Goal: Task Accomplishment & Management: Use online tool/utility

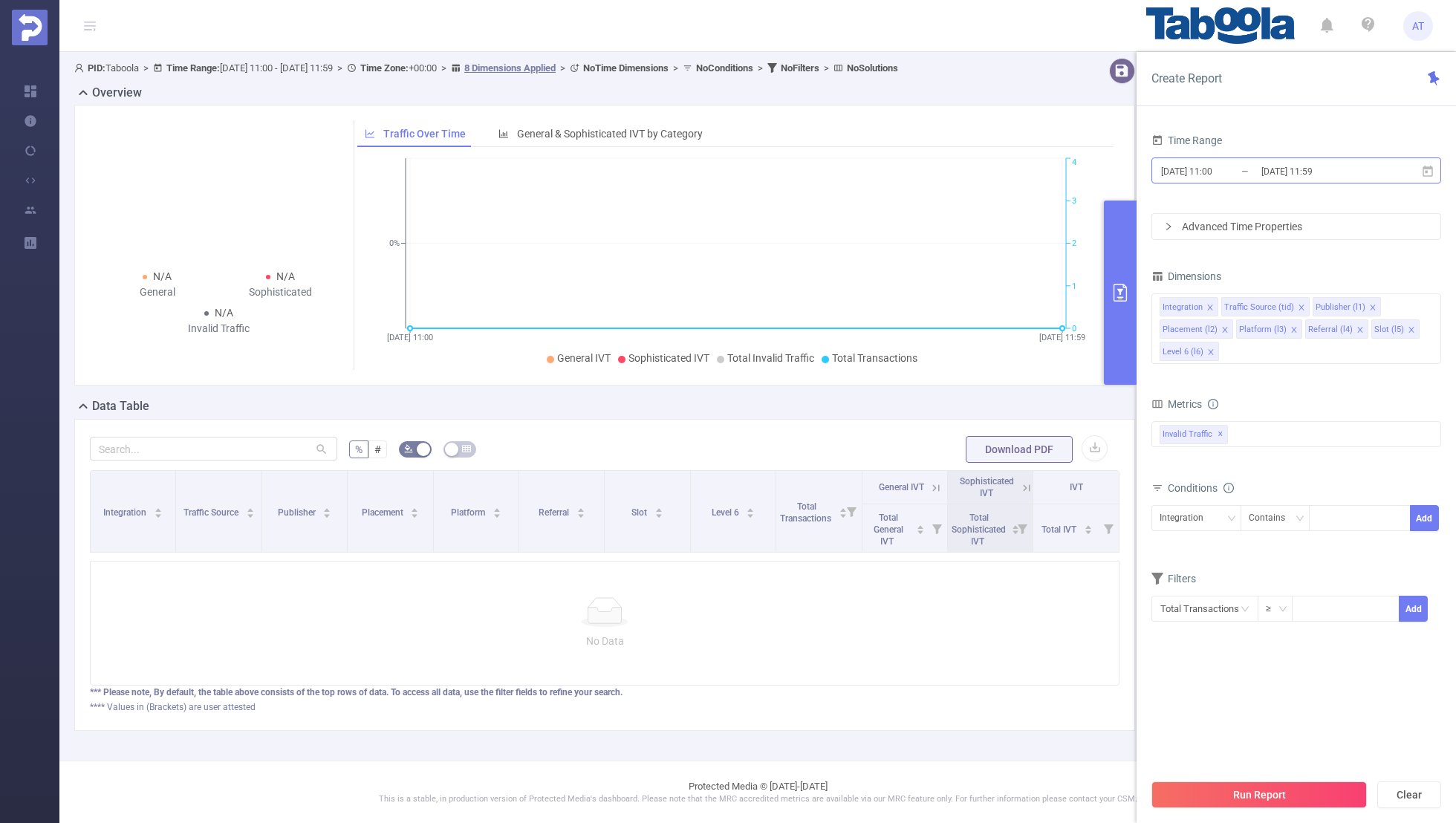
click at [1240, 171] on input "[DATE] 11:00" at bounding box center [1219, 171] width 120 height 20
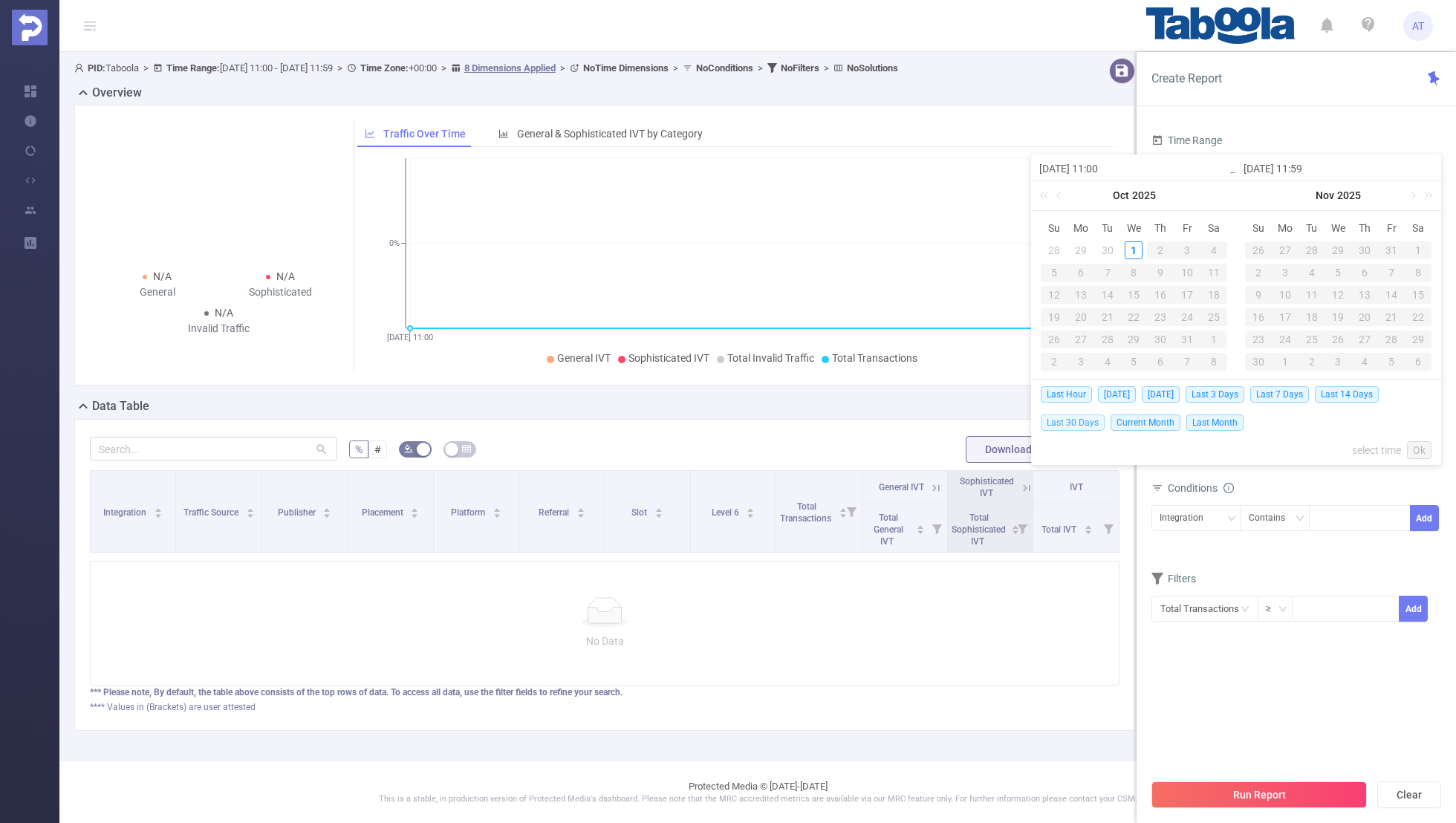
click at [1058, 420] on span "Last 30 Days" at bounding box center [1072, 423] width 64 height 16
type input "[DATE] 00:00"
type input "[DATE] 23:59"
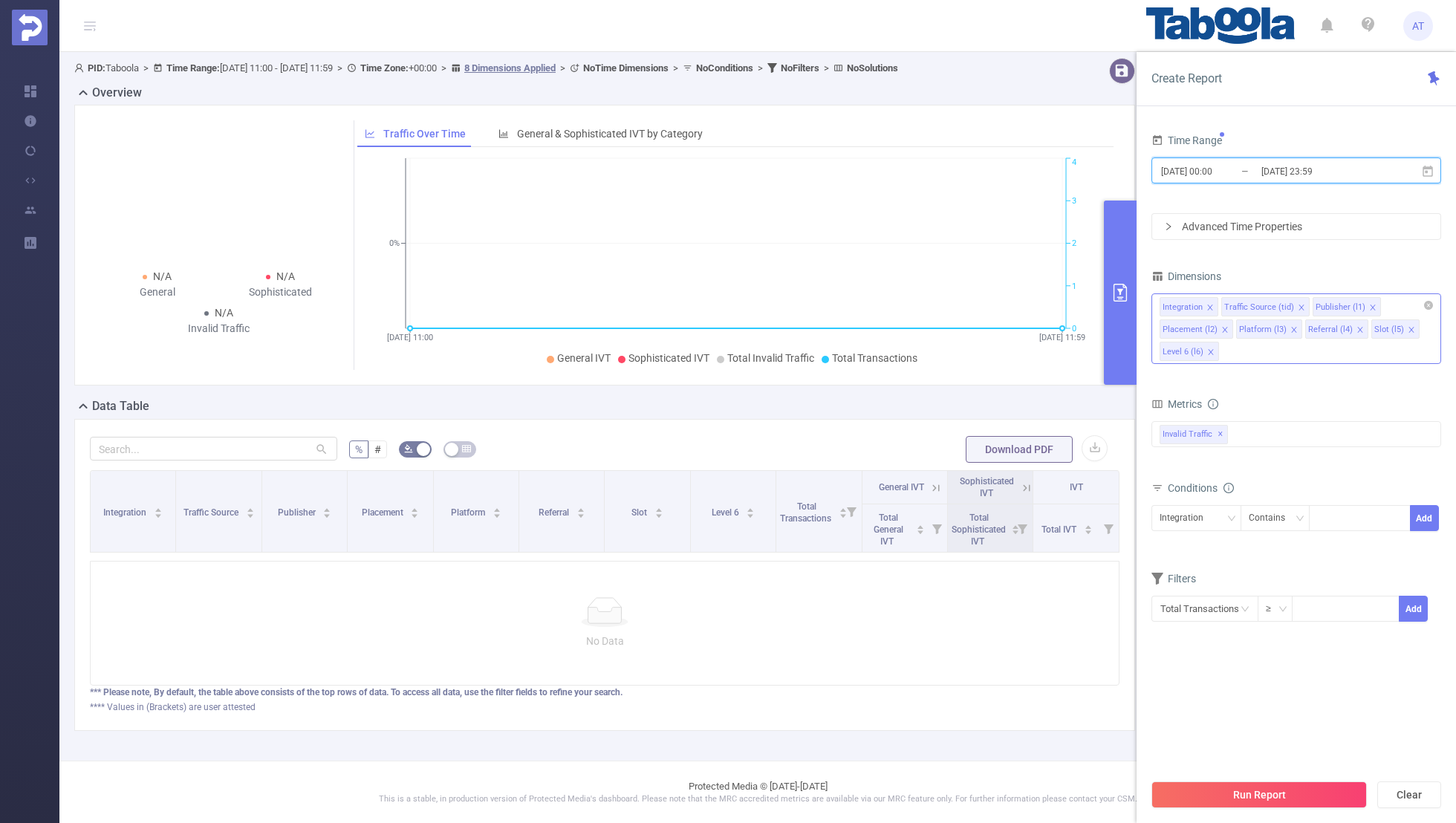
click at [1208, 304] on icon "icon: close" at bounding box center [1209, 307] width 7 height 7
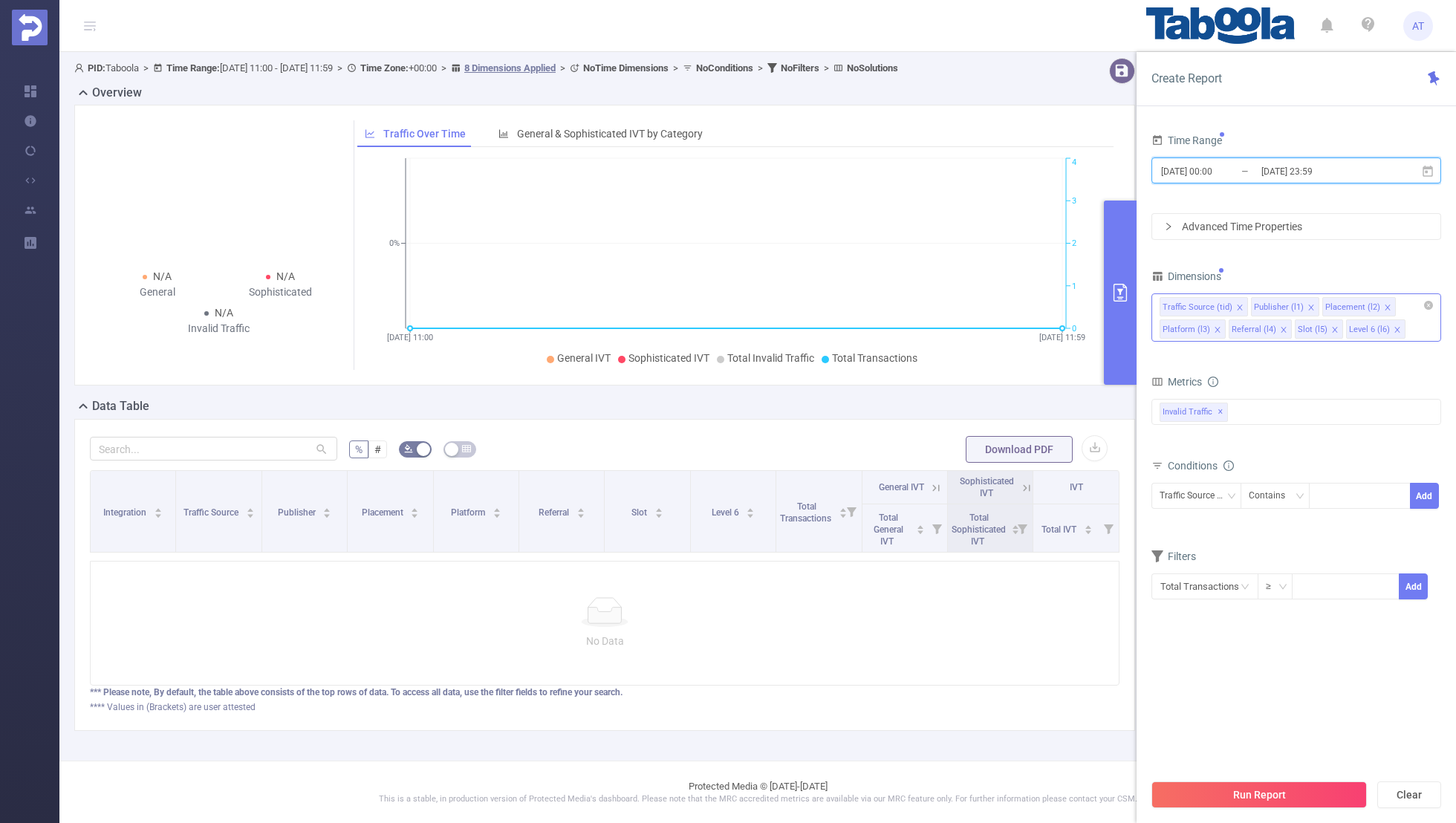
click at [1236, 307] on icon "icon: close" at bounding box center [1239, 307] width 7 height 7
click at [1292, 304] on icon "icon: close" at bounding box center [1295, 307] width 7 height 7
click at [1285, 304] on icon "icon: close" at bounding box center [1288, 307] width 7 height 7
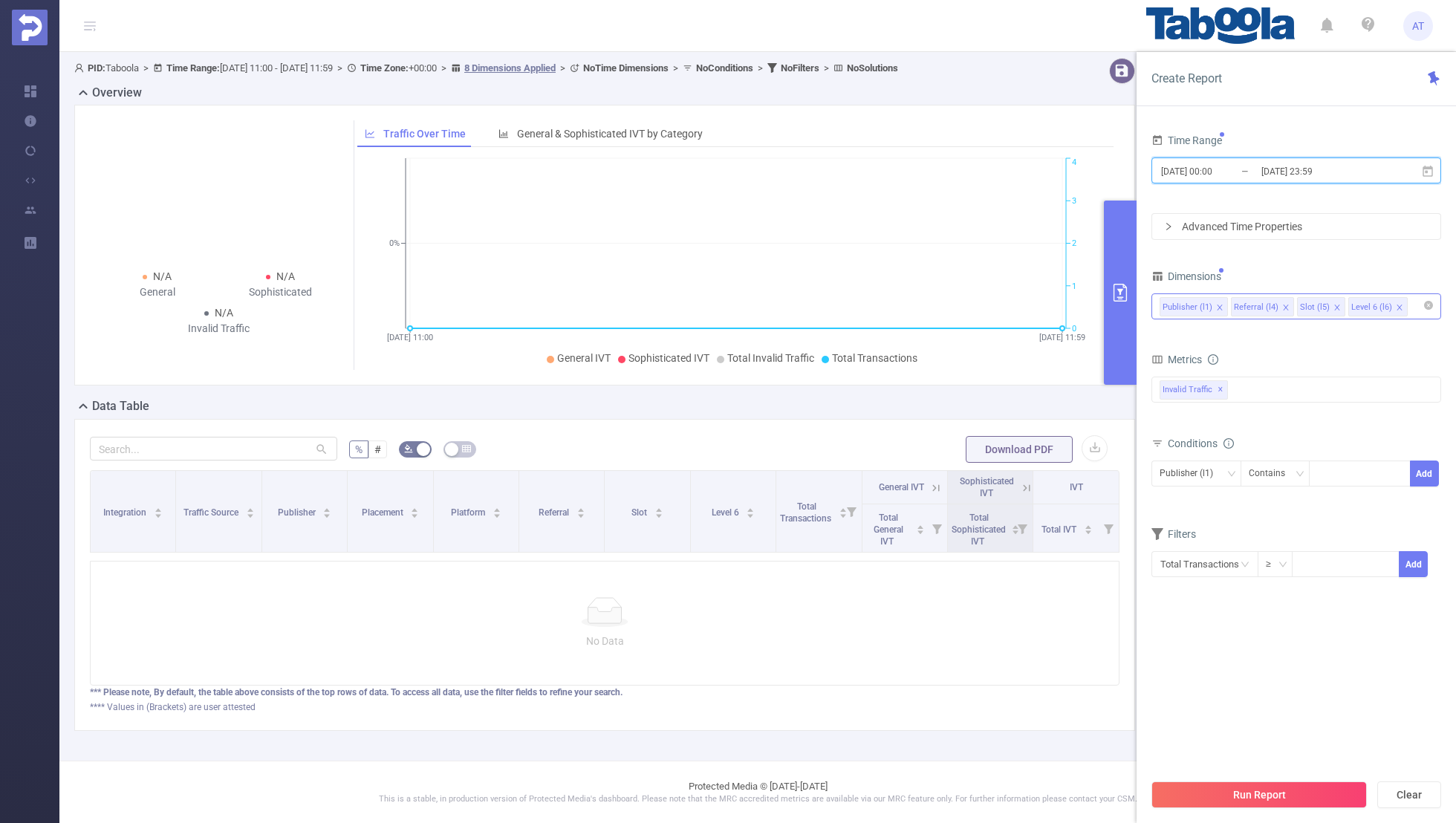
click at [1282, 304] on icon "icon: close" at bounding box center [1285, 307] width 7 height 7
click at [1270, 304] on icon "icon: close" at bounding box center [1270, 307] width 7 height 7
click at [1284, 258] on div "Time Range [DATE] 00:00 _ [DATE] 23:59 Advanced Time Properties Dimensions Publ…" at bounding box center [1295, 363] width 290 height 466
click at [1322, 465] on input at bounding box center [1320, 474] width 6 height 19
paste input "spigtot-repeatthis"
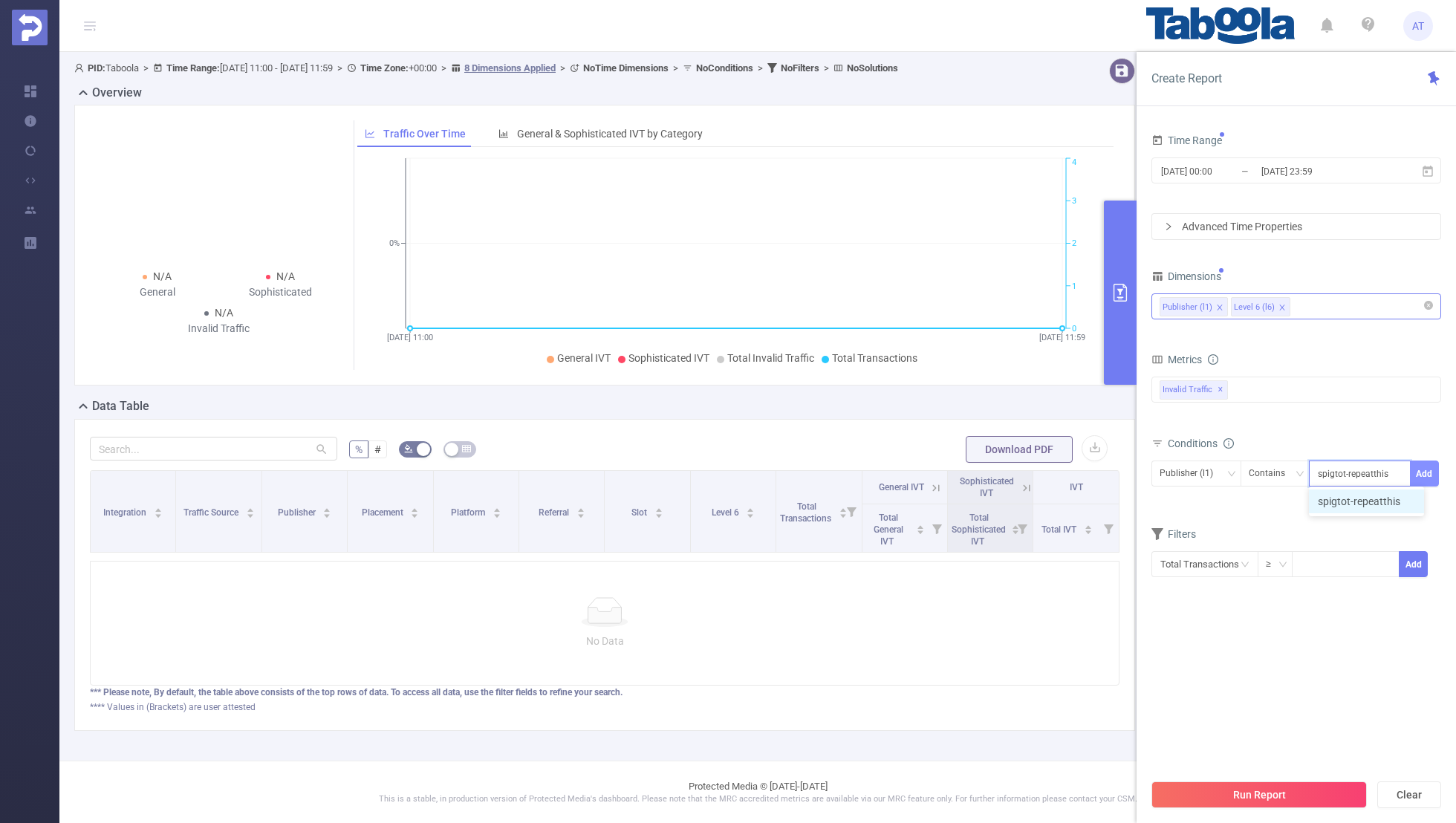
type input "spigtot-repeatthis"
click at [1424, 470] on button "Add" at bounding box center [1425, 474] width 29 height 26
click at [1316, 539] on form "Dimensions Publisher (l1) Level 6 (l6) Metrics bp_total brand-safety brand_is_s…" at bounding box center [1295, 455] width 290 height 378
click at [1244, 172] on input "[DATE] 00:00" at bounding box center [1219, 171] width 120 height 20
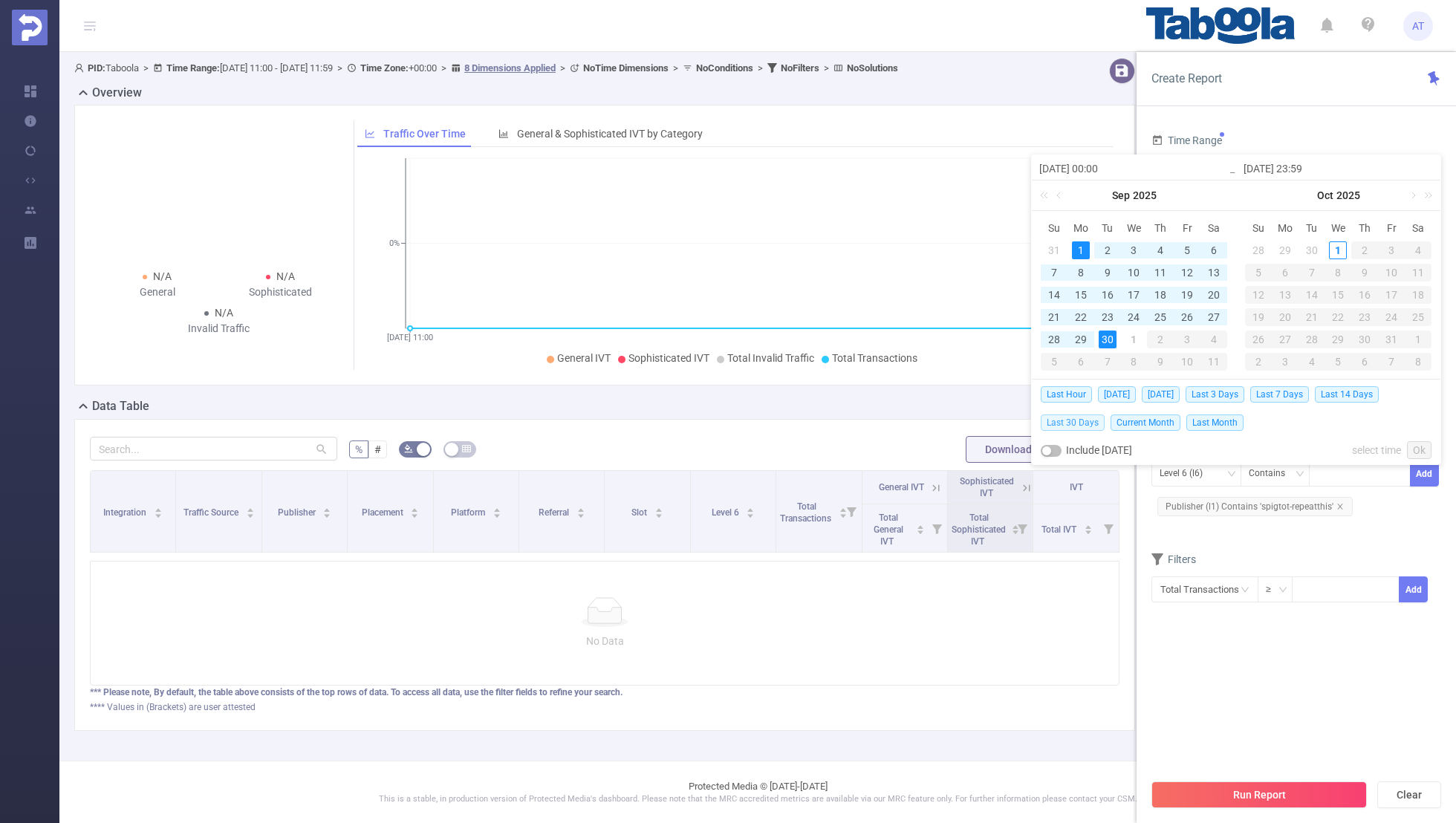
click at [1079, 419] on span "Last 30 Days" at bounding box center [1072, 423] width 64 height 16
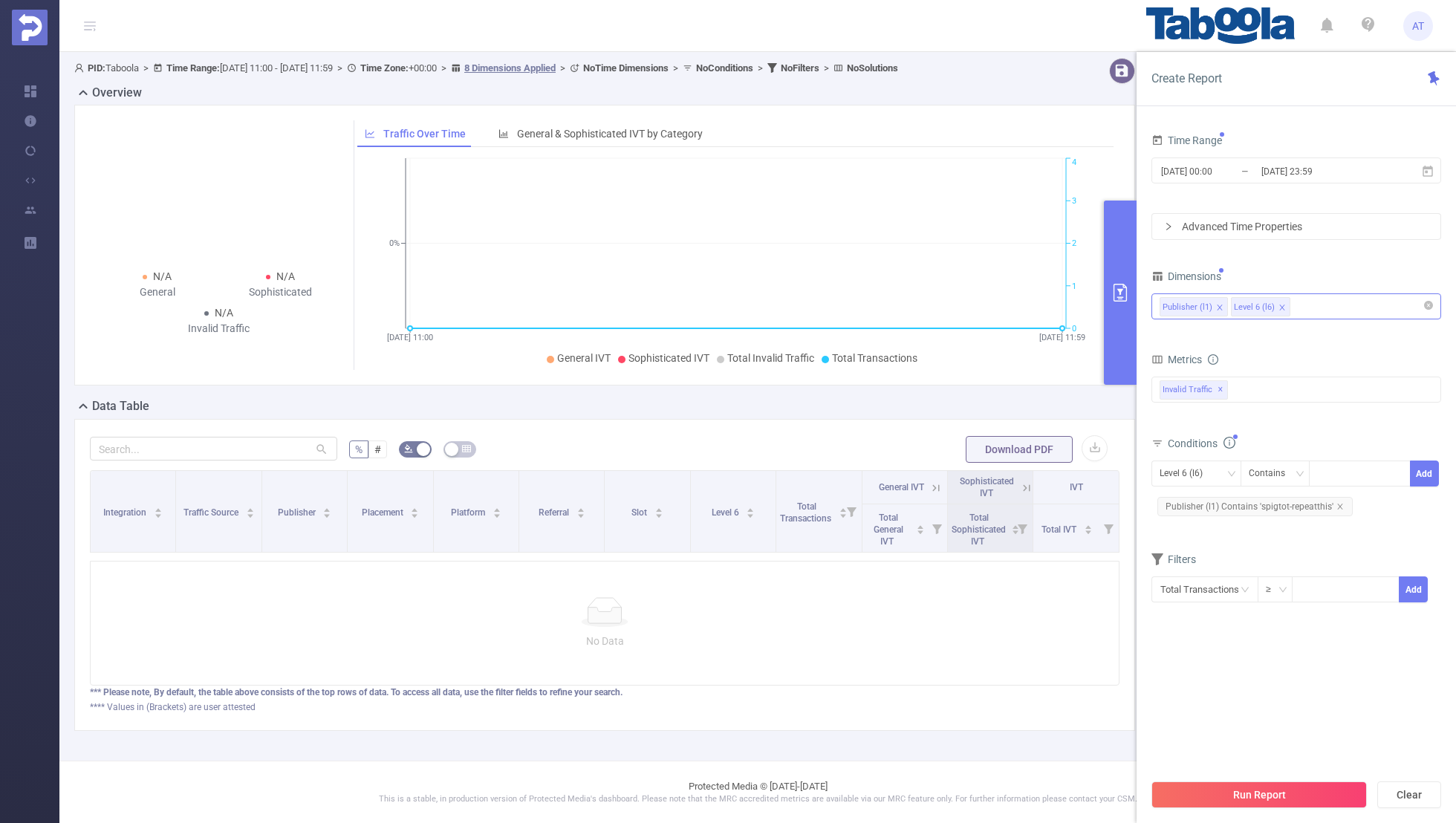
click at [1232, 659] on section "Time Range [DATE] 00:00 _ [DATE] 23:59 Advanced Time Properties Dimensions Publ…" at bounding box center [1295, 450] width 290 height 641
click at [1238, 797] on button "Run Report" at bounding box center [1258, 795] width 215 height 27
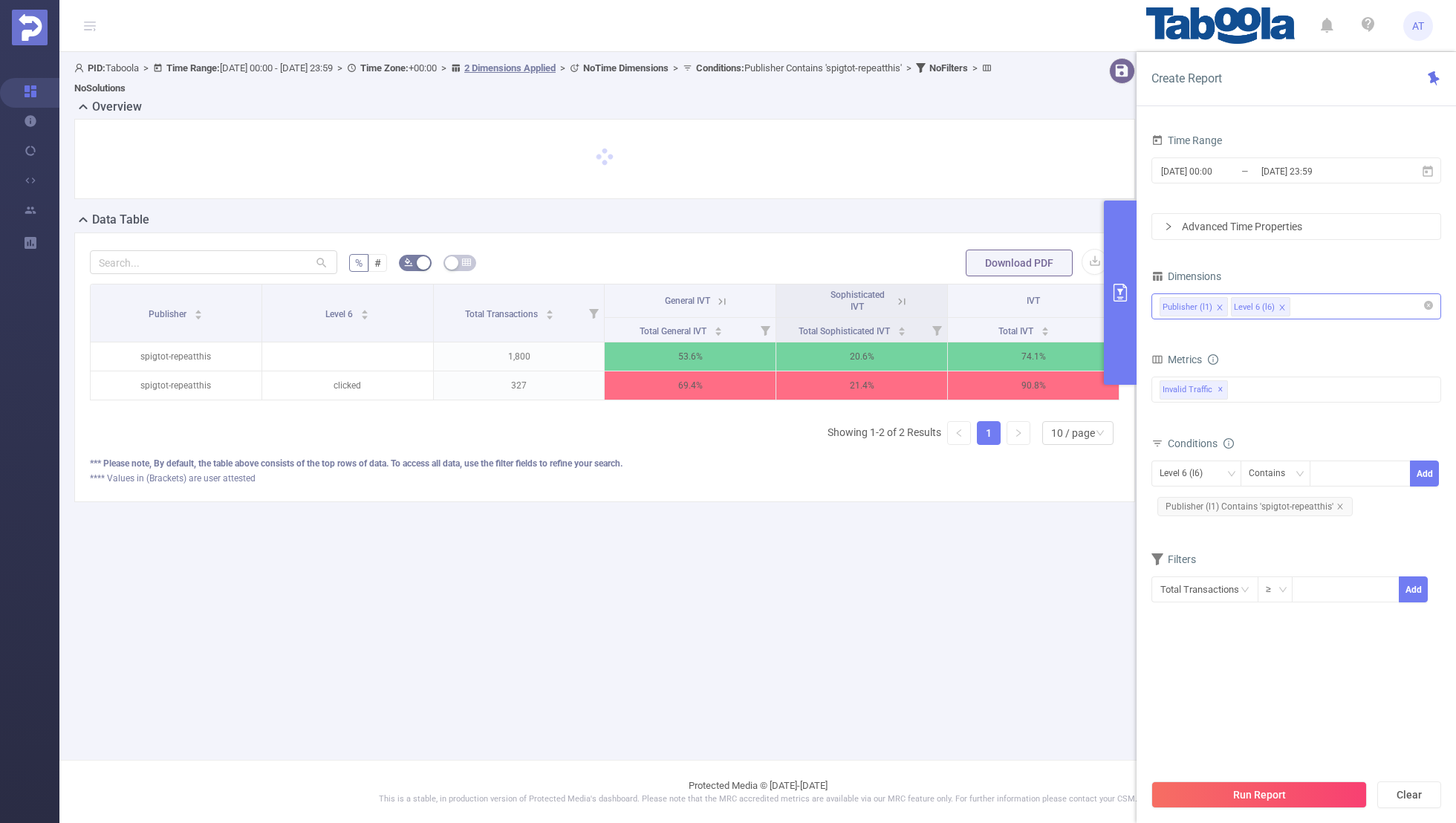
click at [903, 301] on icon at bounding box center [902, 302] width 14 height 14
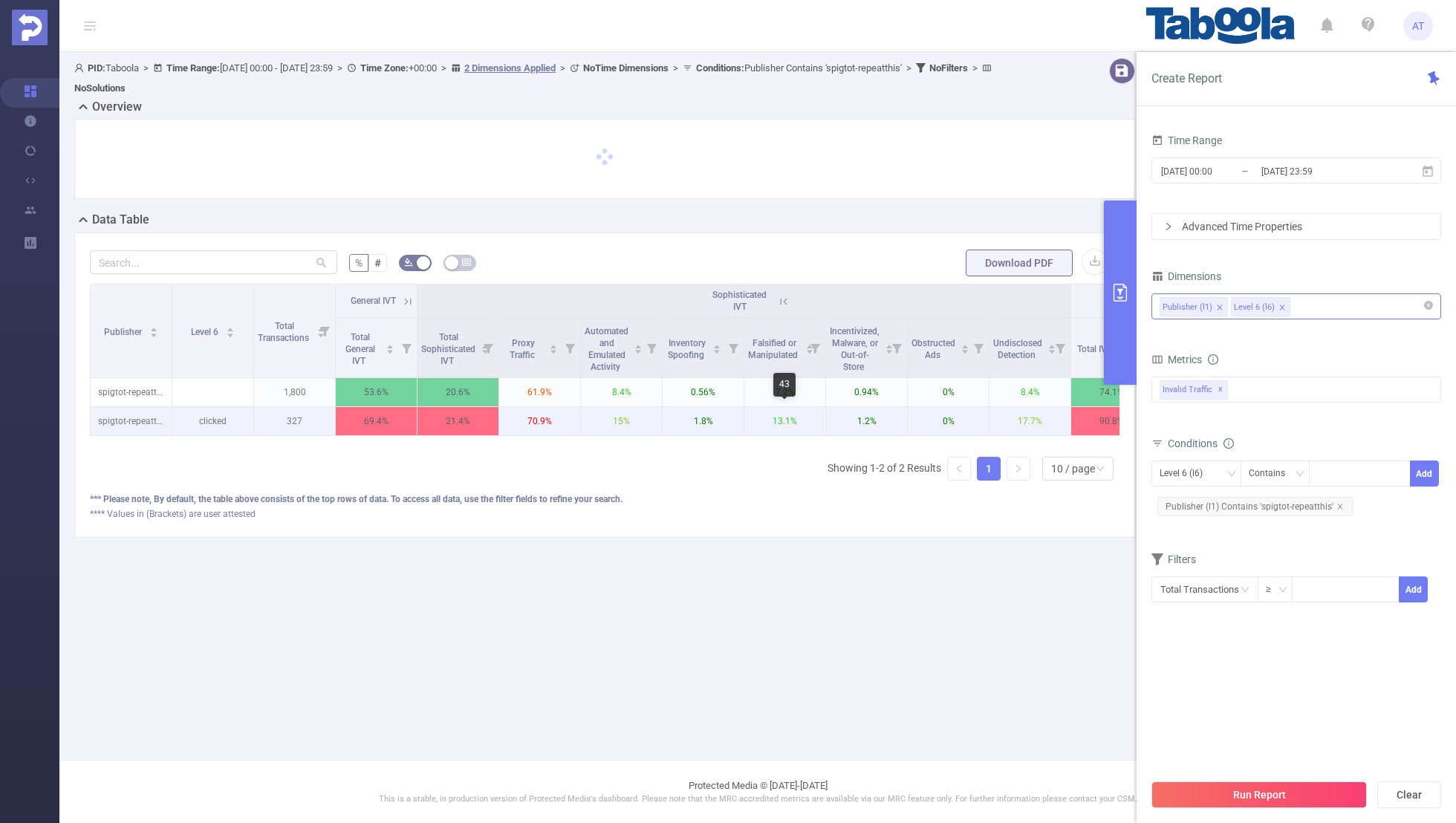
scroll to position [0, 35]
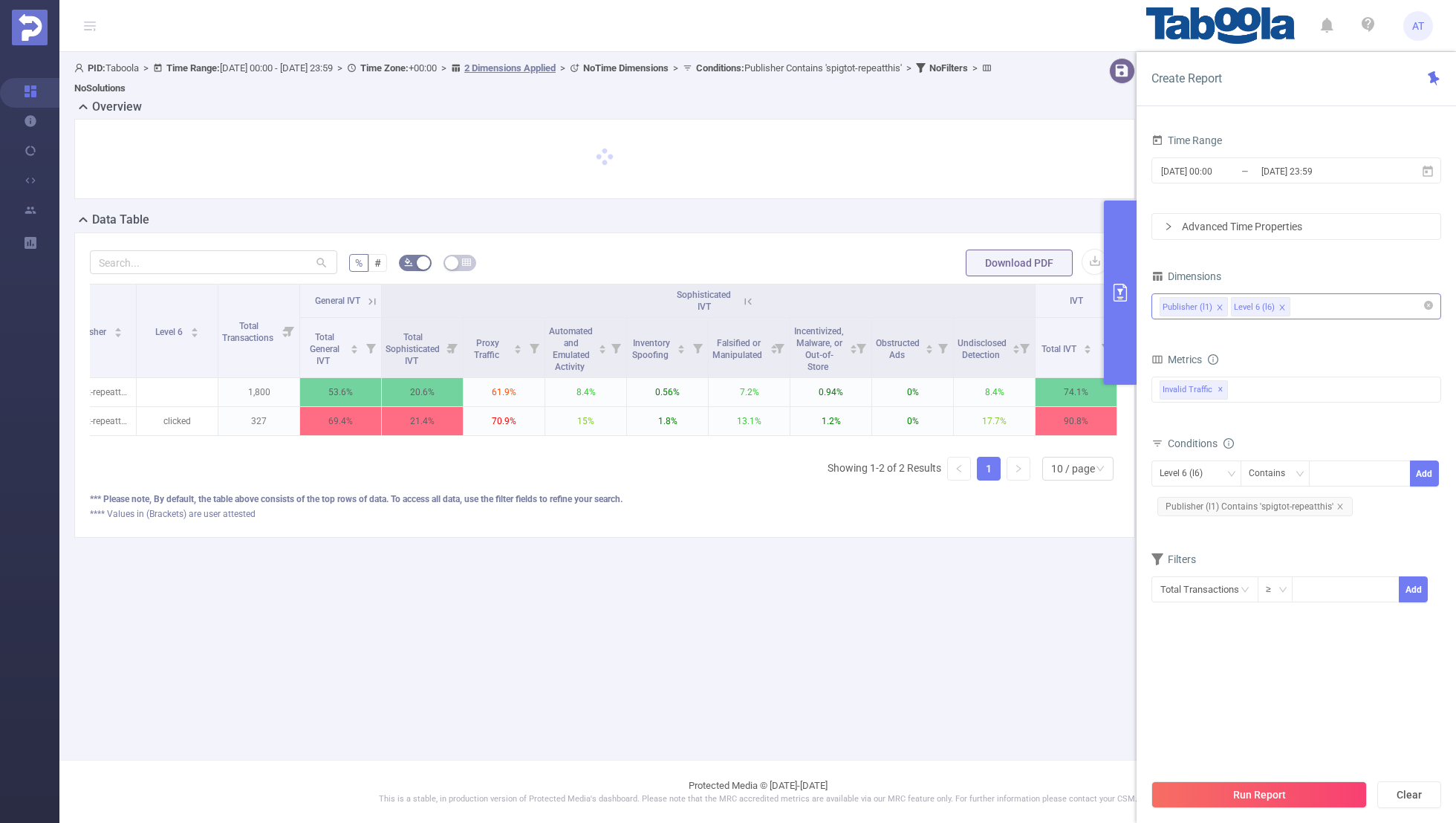
click at [372, 301] on icon at bounding box center [372, 302] width 14 height 14
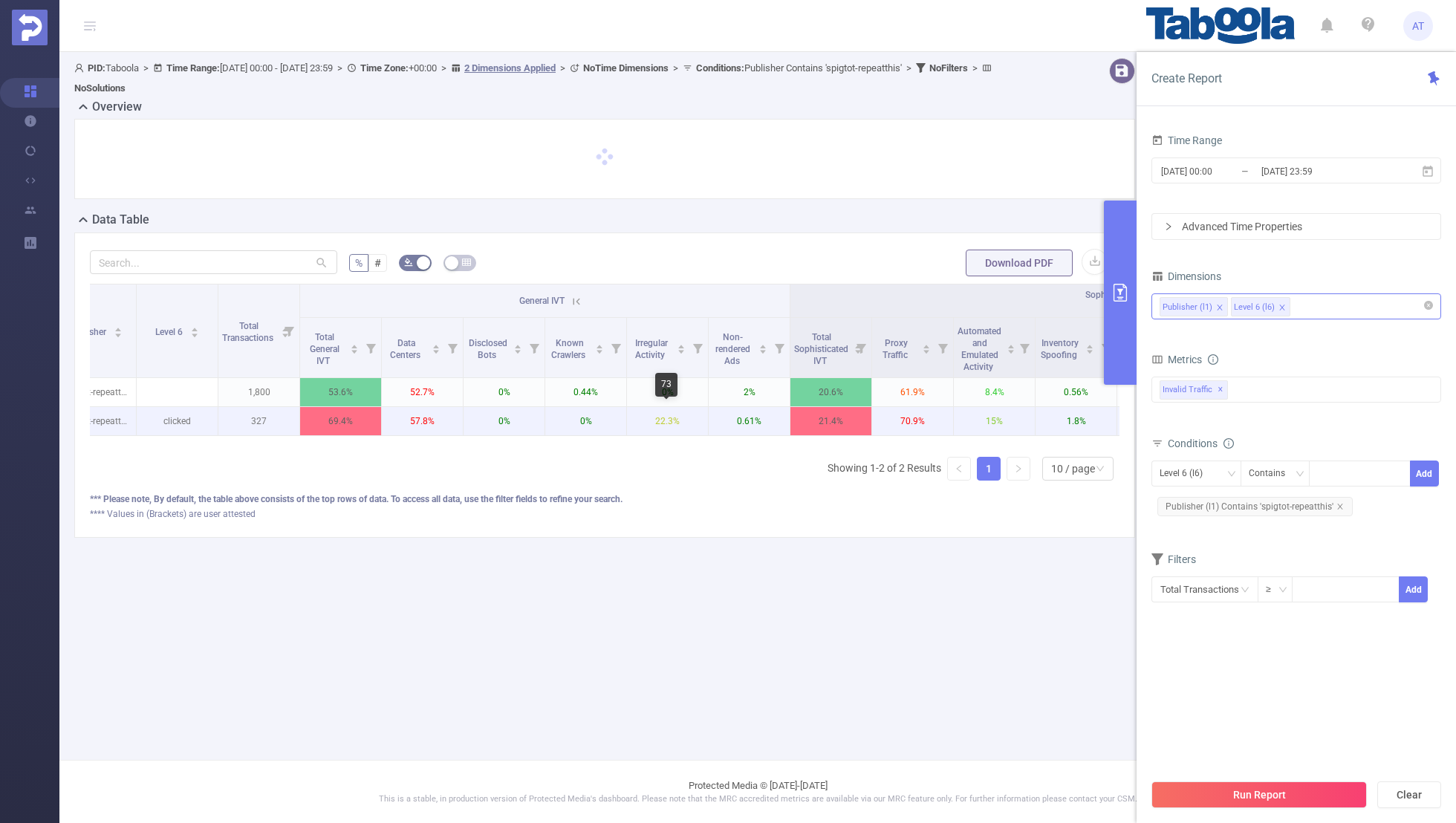
scroll to position [0, 444]
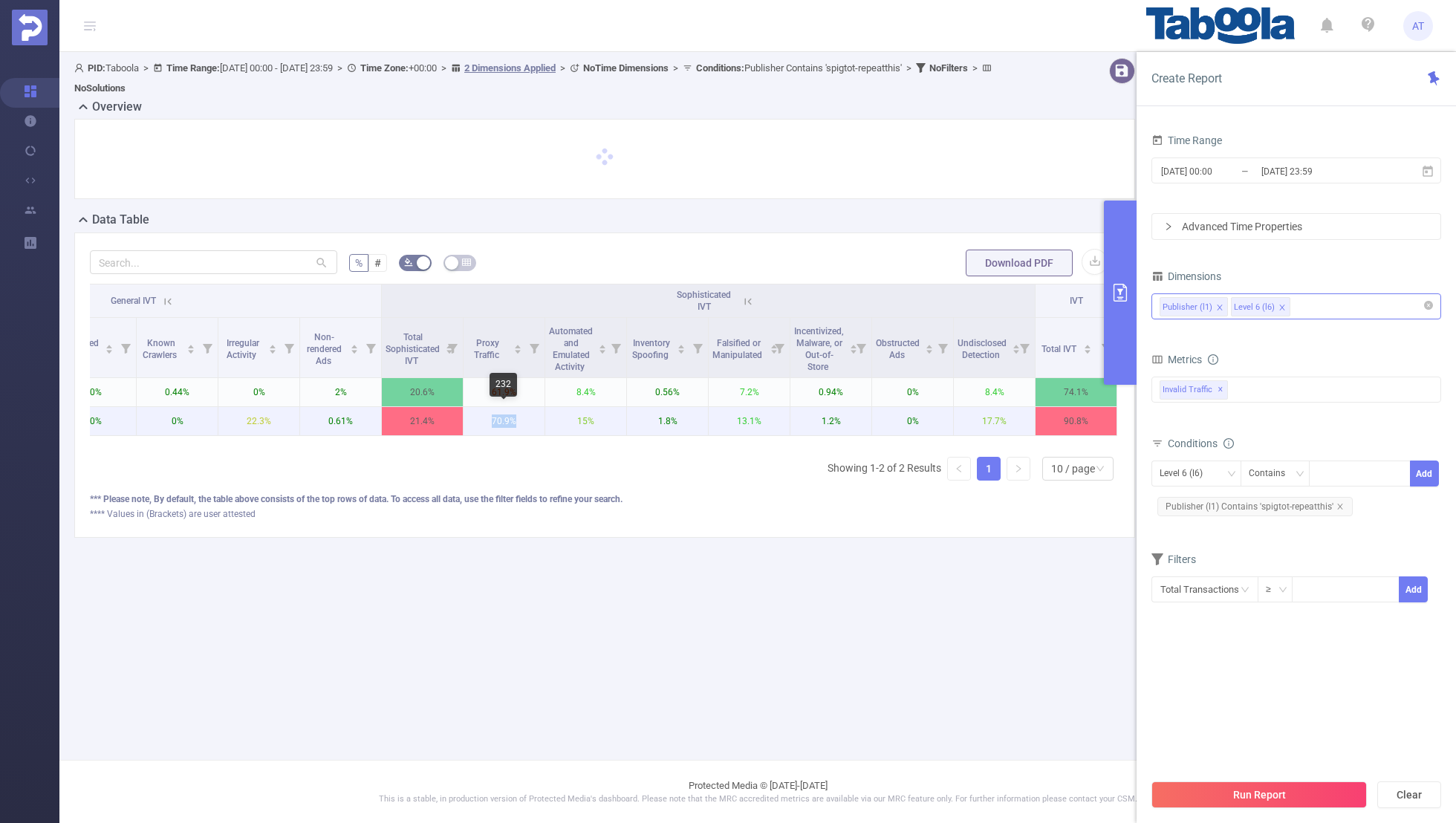
drag, startPoint x: 524, startPoint y: 418, endPoint x: 474, endPoint y: 418, distance: 50.0
click at [474, 418] on p "70.9%" at bounding box center [504, 421] width 81 height 28
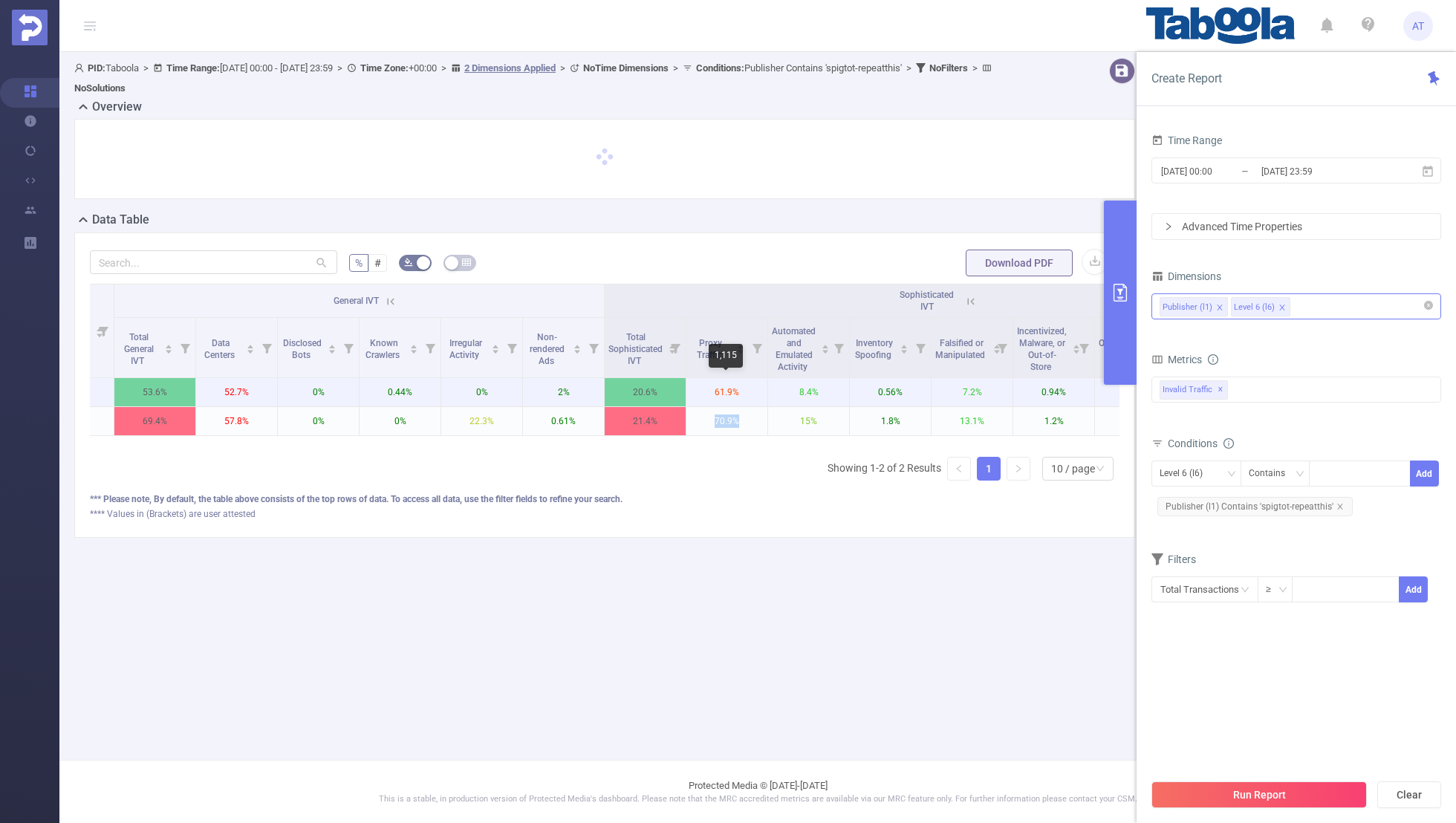
scroll to position [0, 90]
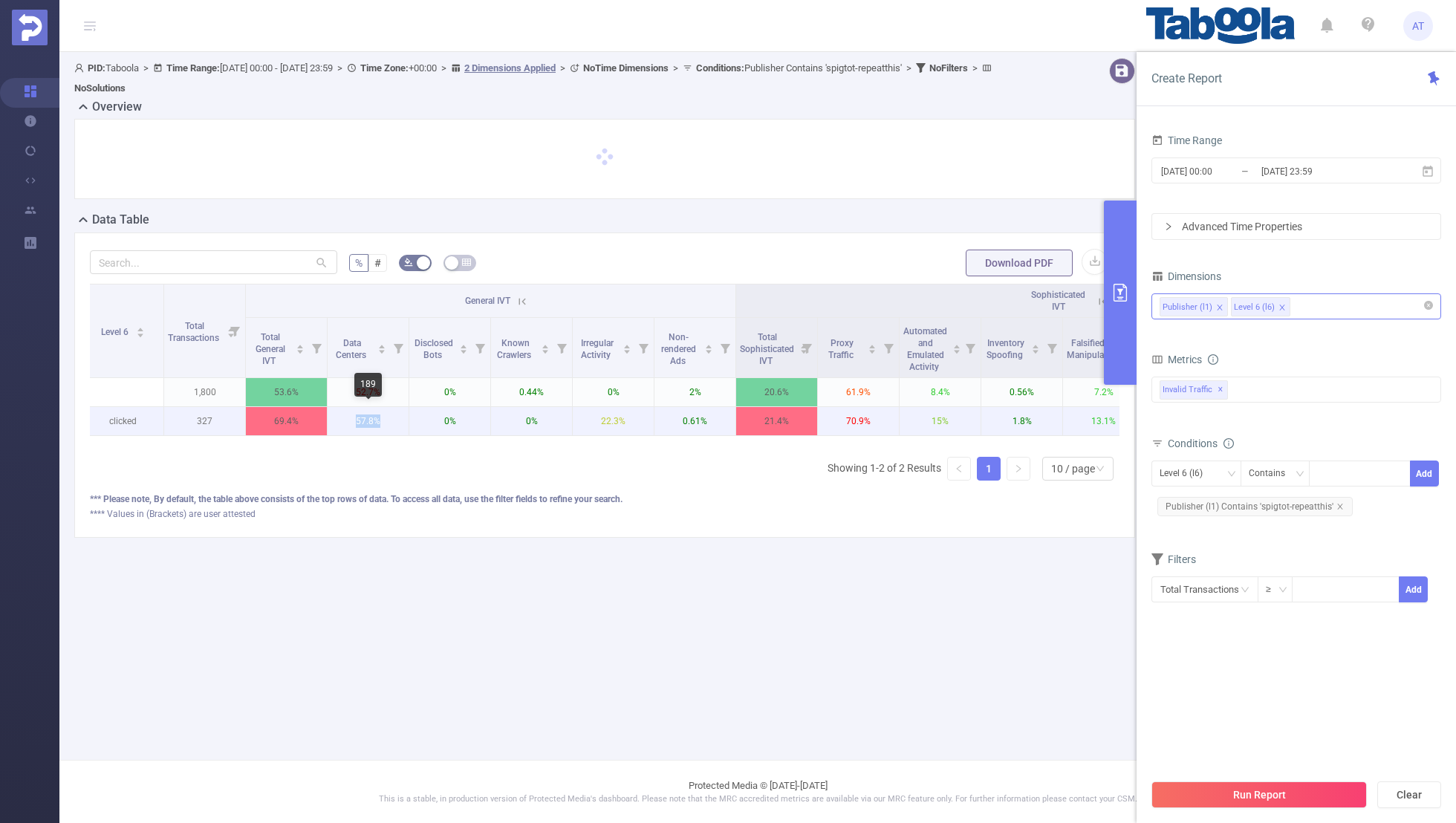
drag, startPoint x: 389, startPoint y: 417, endPoint x: 340, endPoint y: 417, distance: 49.0
click at [340, 417] on p "57.8%" at bounding box center [368, 421] width 81 height 28
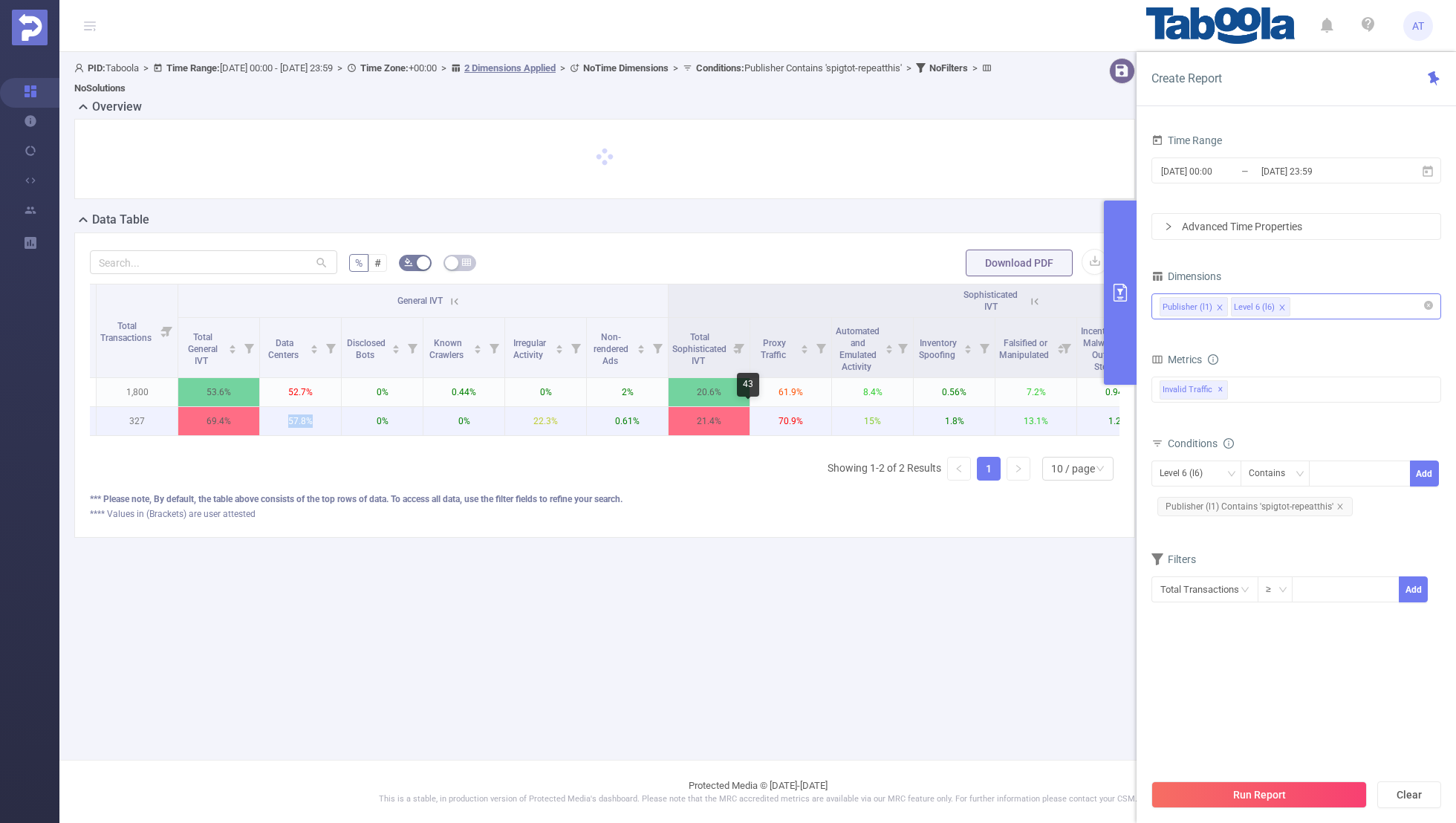
scroll to position [0, 0]
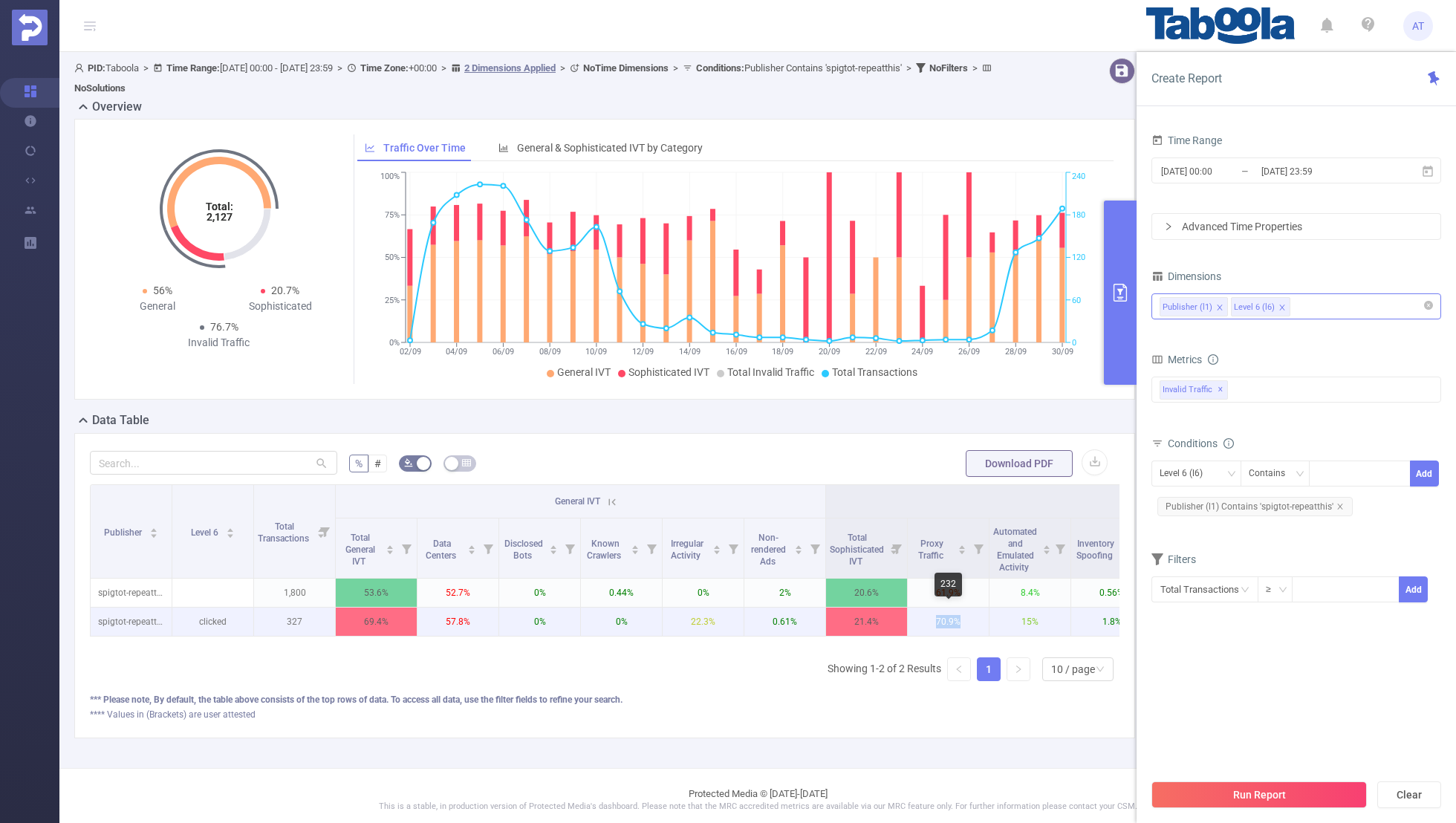
drag, startPoint x: 971, startPoint y: 619, endPoint x: 917, endPoint y: 625, distance: 54.3
click at [917, 625] on p "70.9%" at bounding box center [948, 621] width 81 height 28
drag, startPoint x: 478, startPoint y: 623, endPoint x: 440, endPoint y: 622, distance: 38.0
click at [440, 622] on p "57.8%" at bounding box center [457, 621] width 81 height 28
click at [604, 616] on p "0%" at bounding box center [621, 621] width 81 height 28
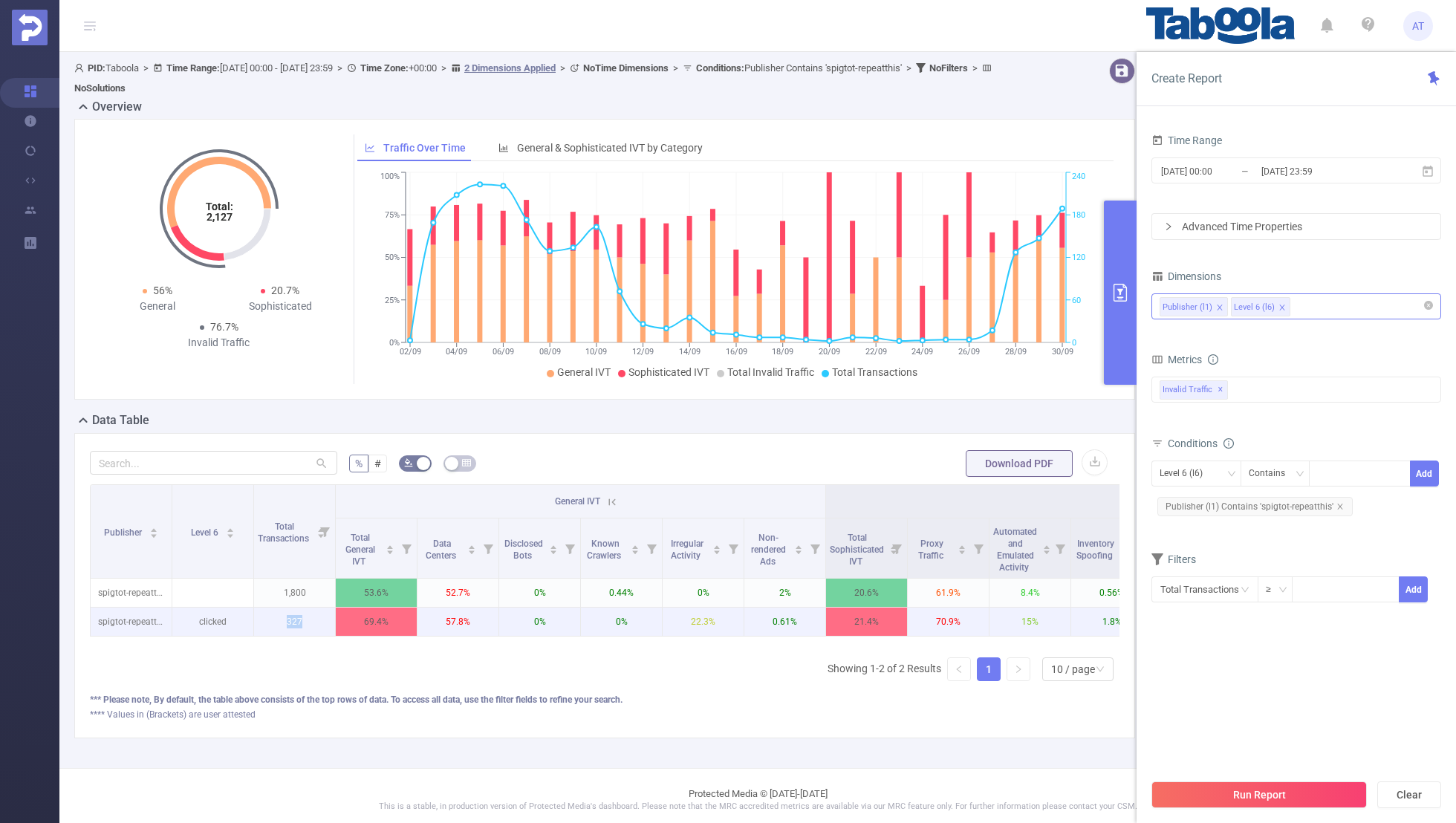
drag, startPoint x: 312, startPoint y: 616, endPoint x: 285, endPoint y: 616, distance: 27.0
click at [285, 616] on p "327" at bounding box center [294, 621] width 81 height 28
click at [481, 619] on p "57.8%" at bounding box center [457, 621] width 81 height 28
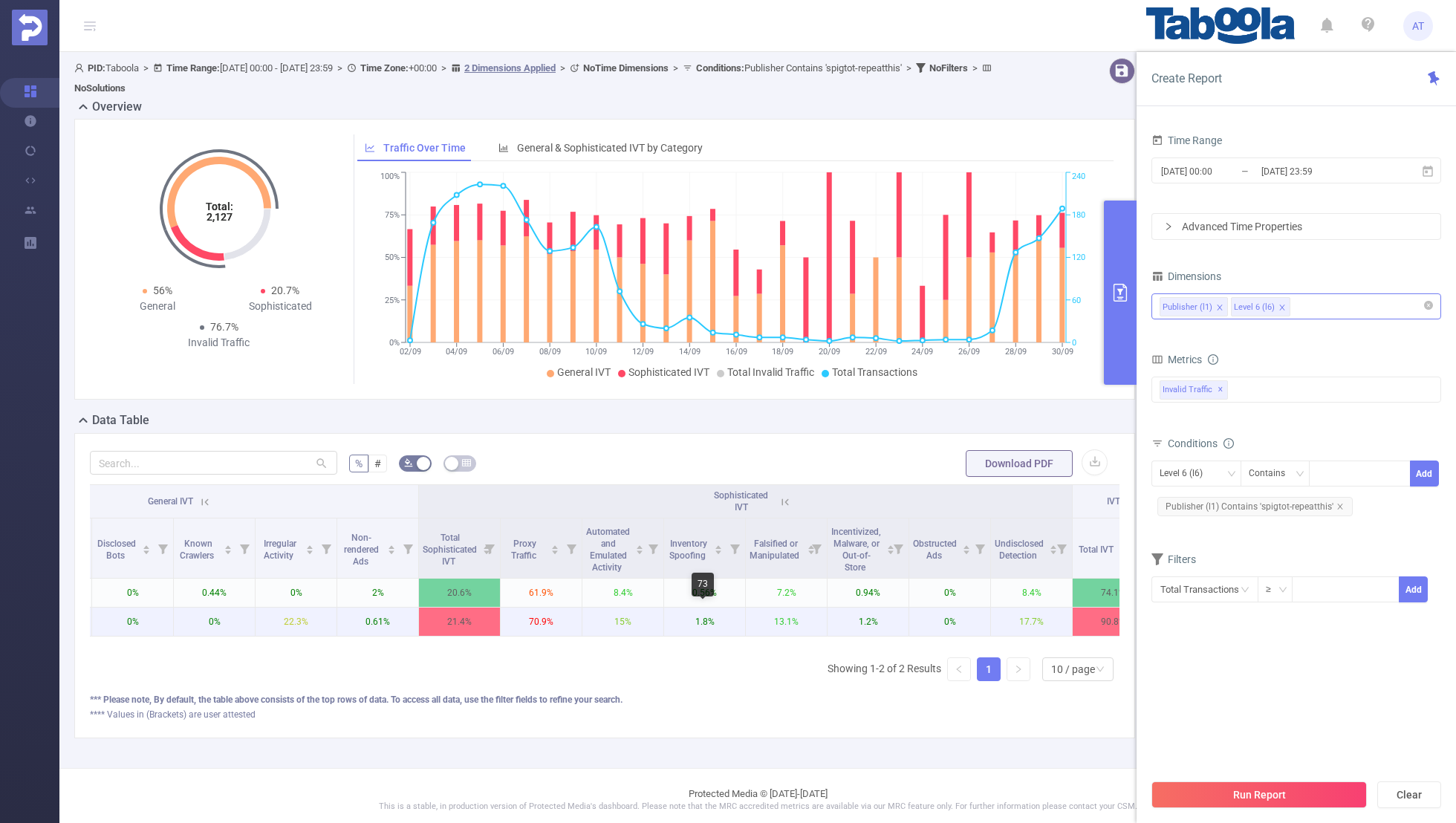
scroll to position [0, 444]
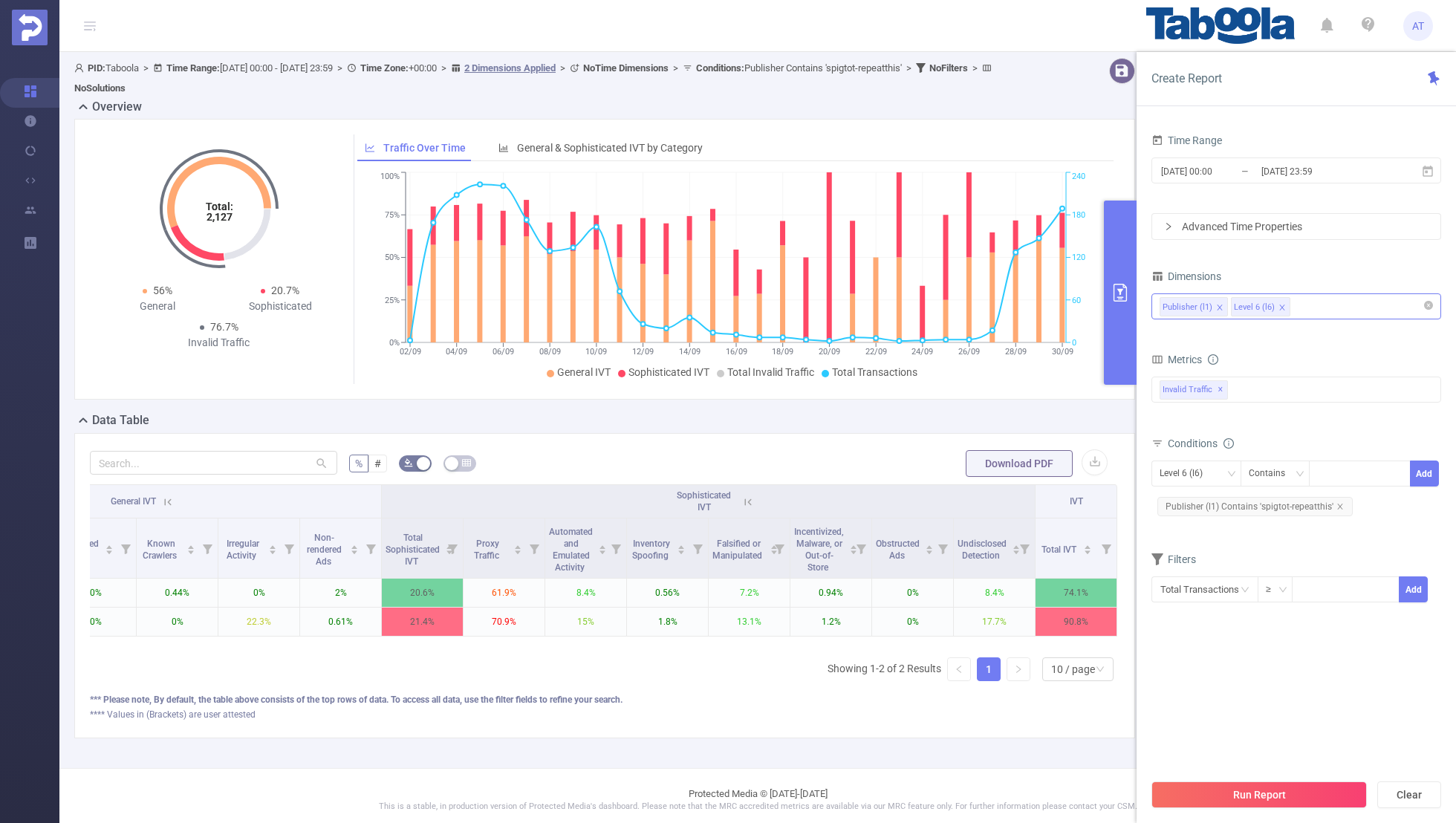
click at [1306, 303] on div "Publisher (l1) Level 6 (l6)" at bounding box center [1295, 307] width 273 height 24
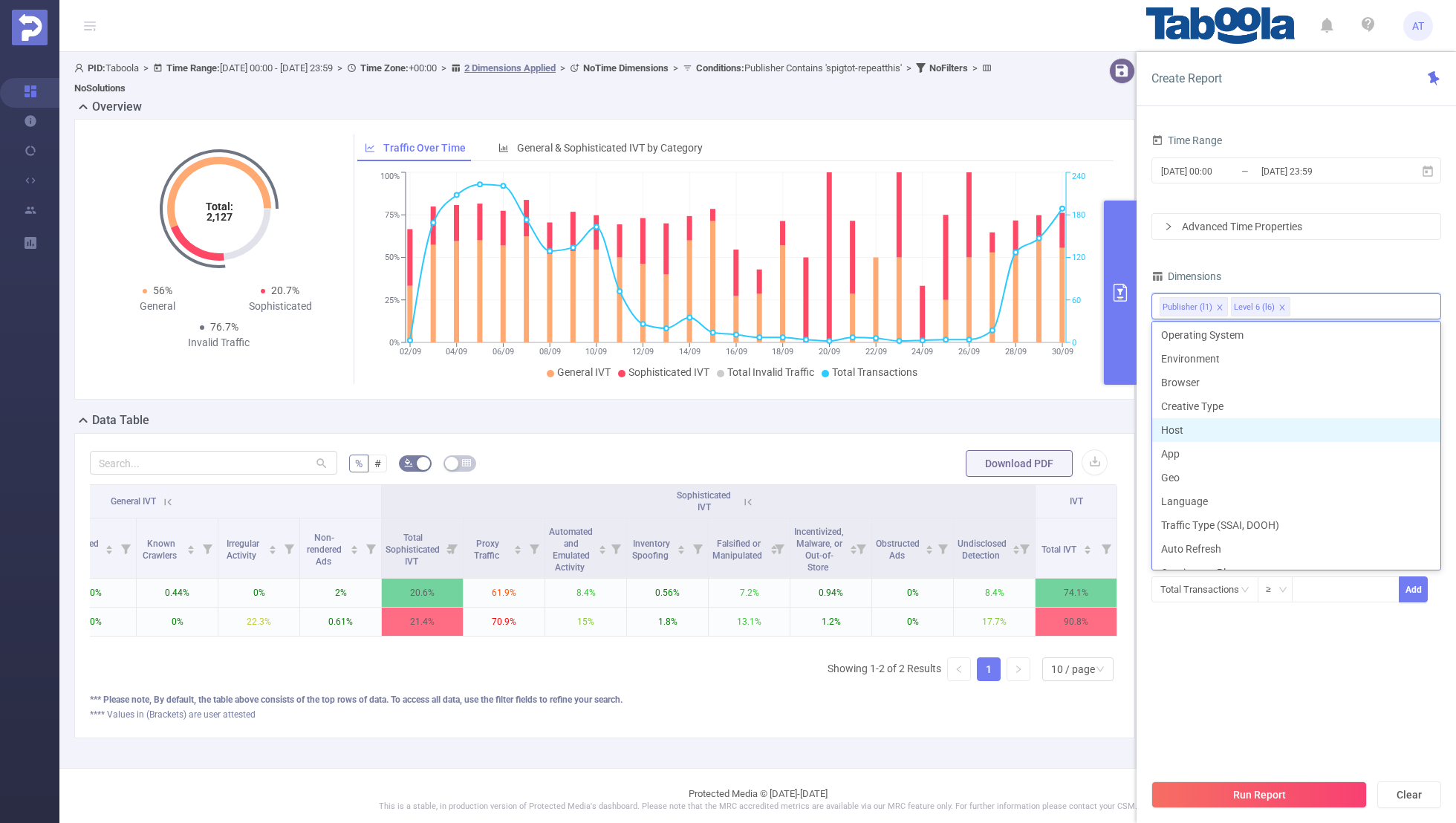
scroll to position [198, 0]
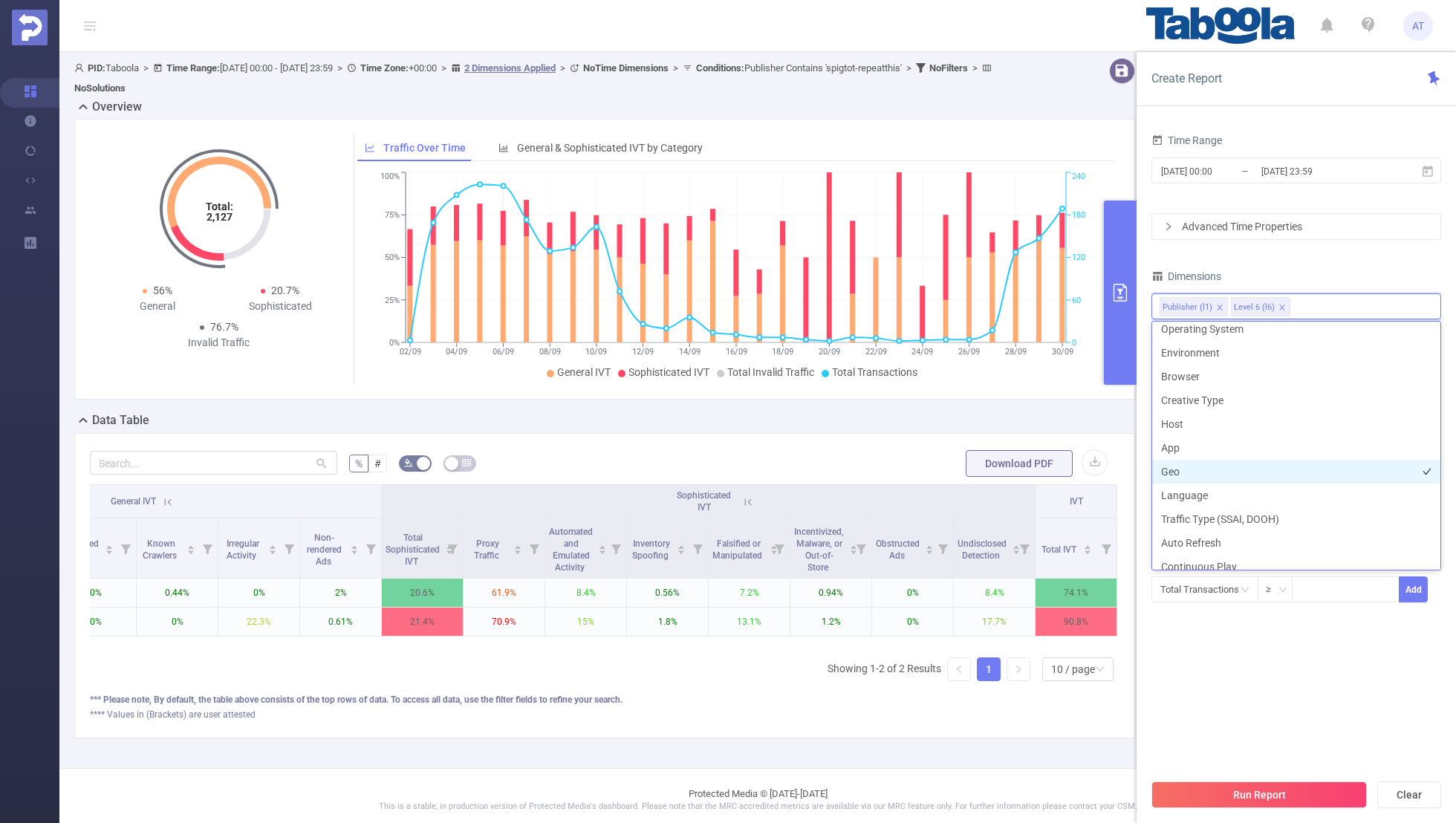
click at [1174, 464] on li "Geo" at bounding box center [1295, 471] width 288 height 23
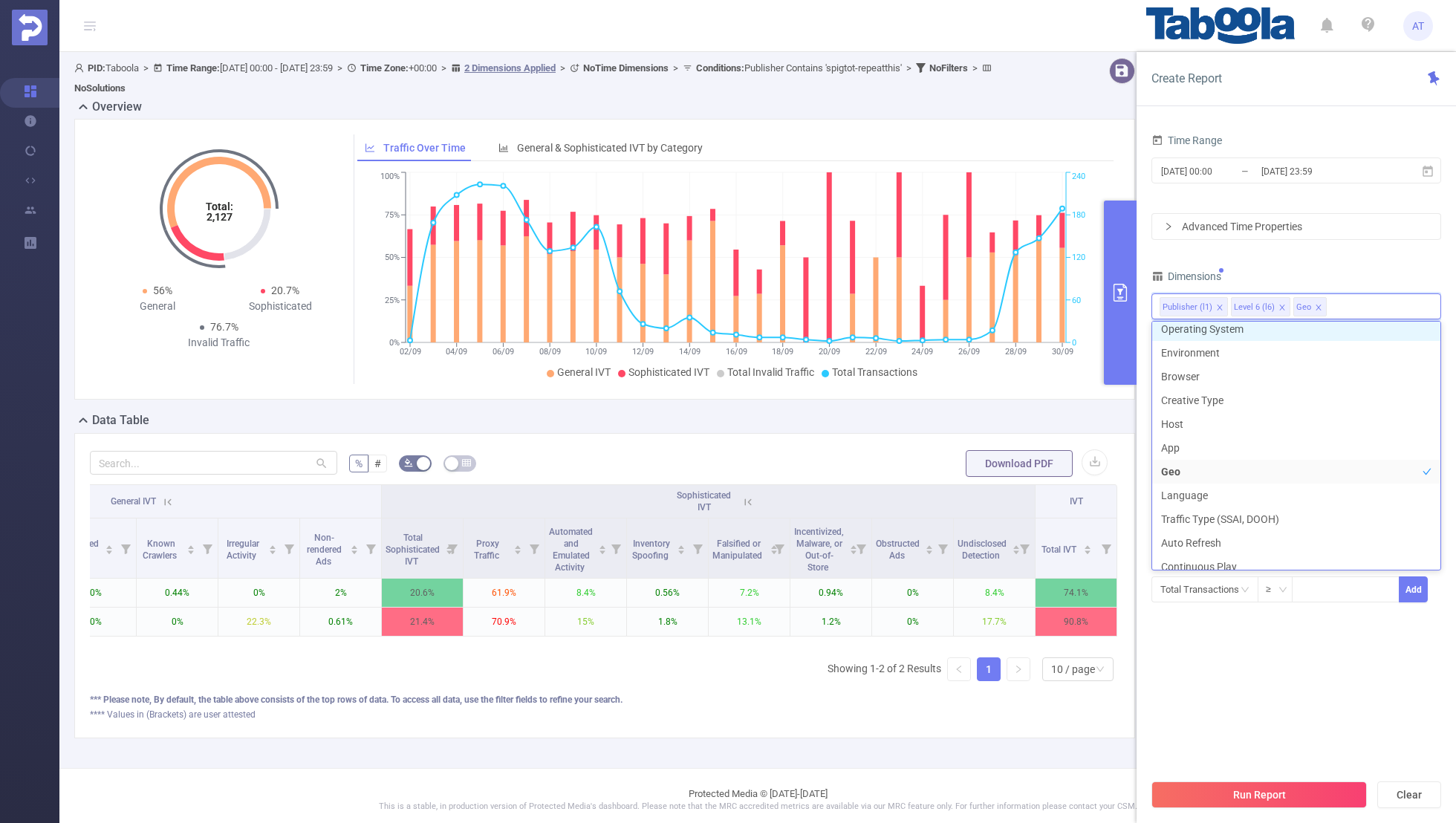
scroll to position [193, 0]
click at [1333, 258] on div "Time Range 2025-09-01 00:00 _ 2025-09-30 23:59 Advanced Time Properties Dimensi…" at bounding box center [1295, 376] width 290 height 492
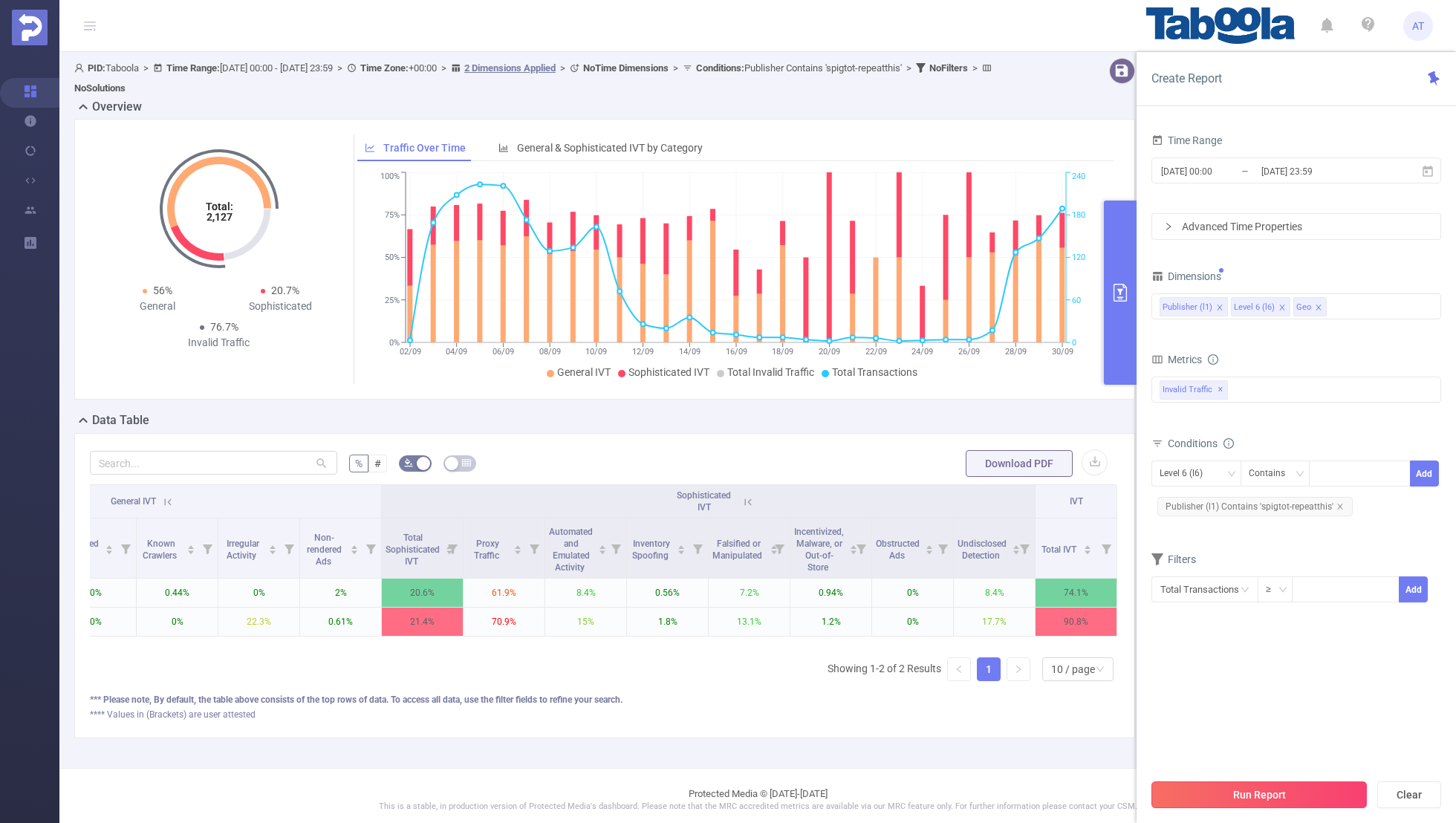
click at [1249, 788] on button "Run Report" at bounding box center [1258, 795] width 215 height 27
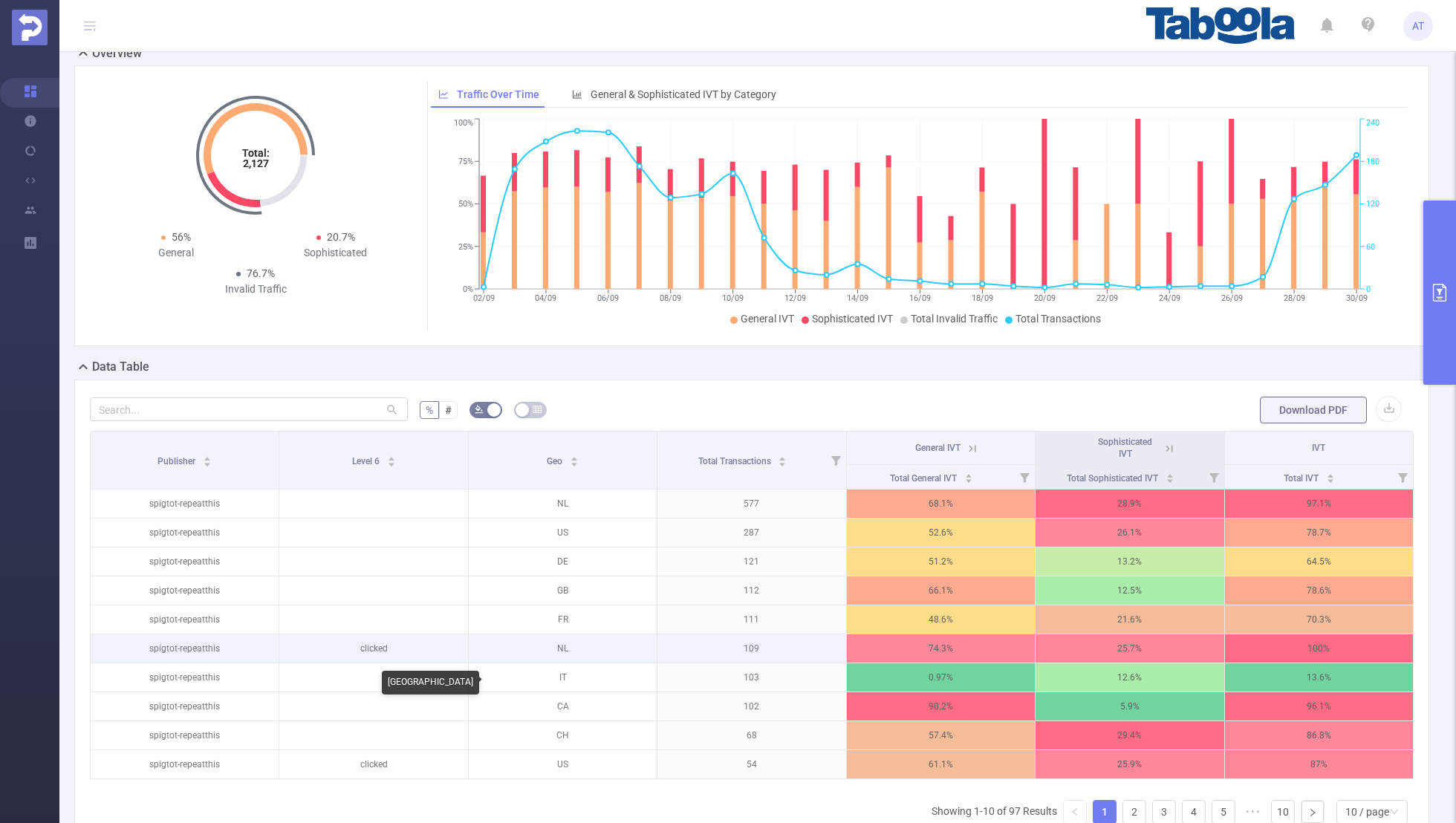
scroll to position [54, 0]
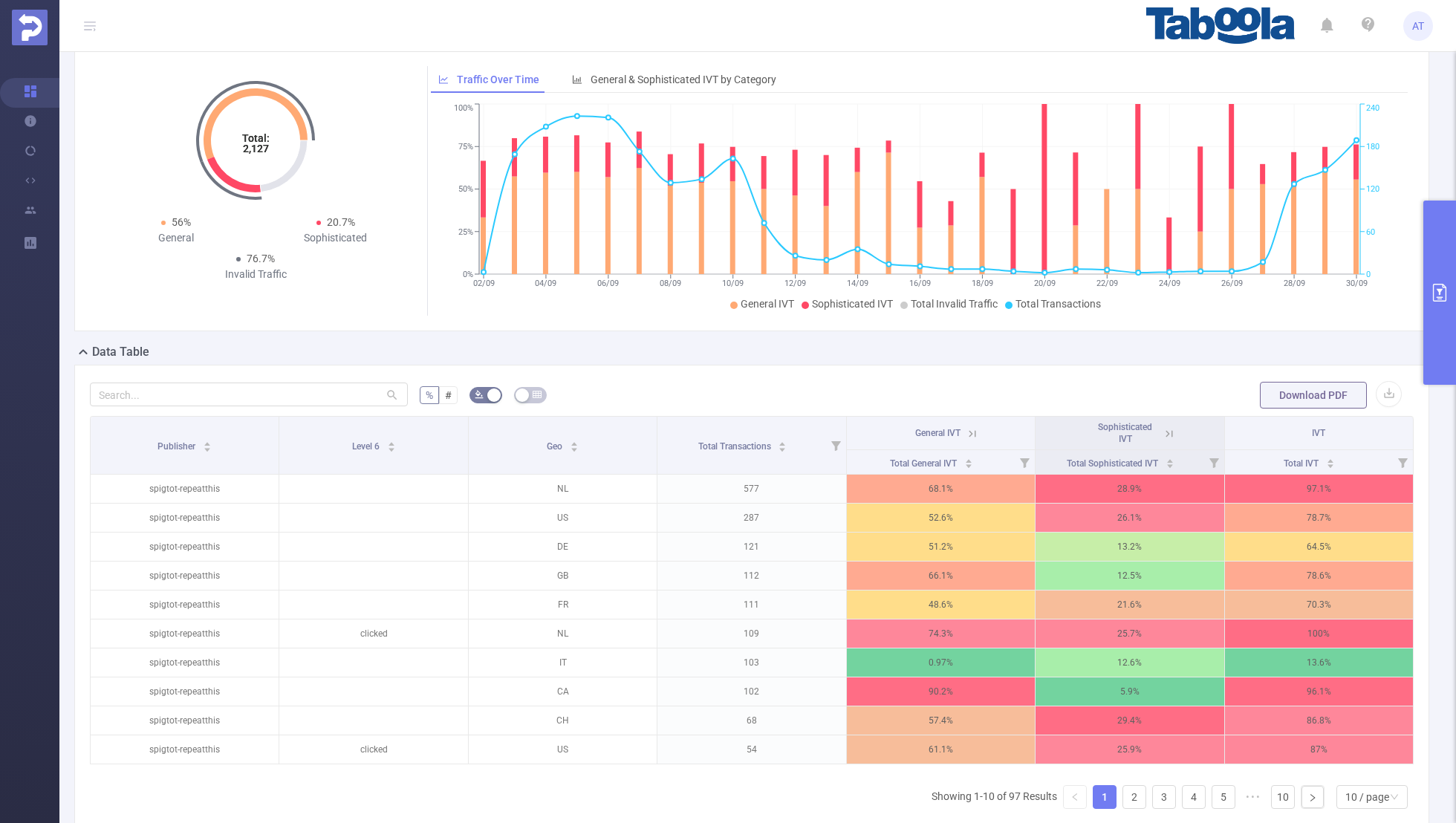
click at [1166, 430] on icon at bounding box center [1169, 433] width 14 height 14
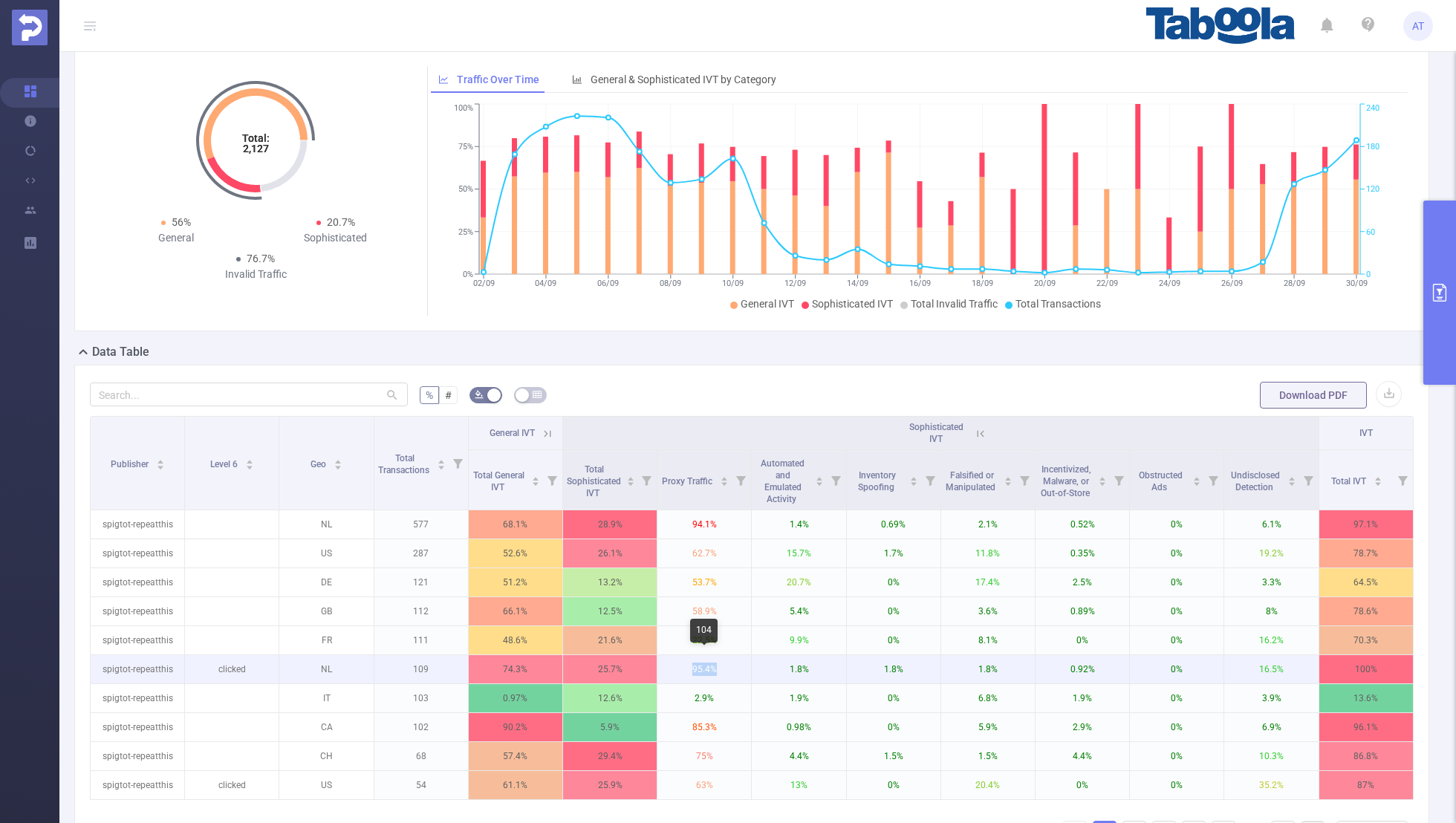
drag, startPoint x: 732, startPoint y: 662, endPoint x: 674, endPoint y: 663, distance: 58.0
click at [674, 663] on p "95.4%" at bounding box center [704, 669] width 94 height 28
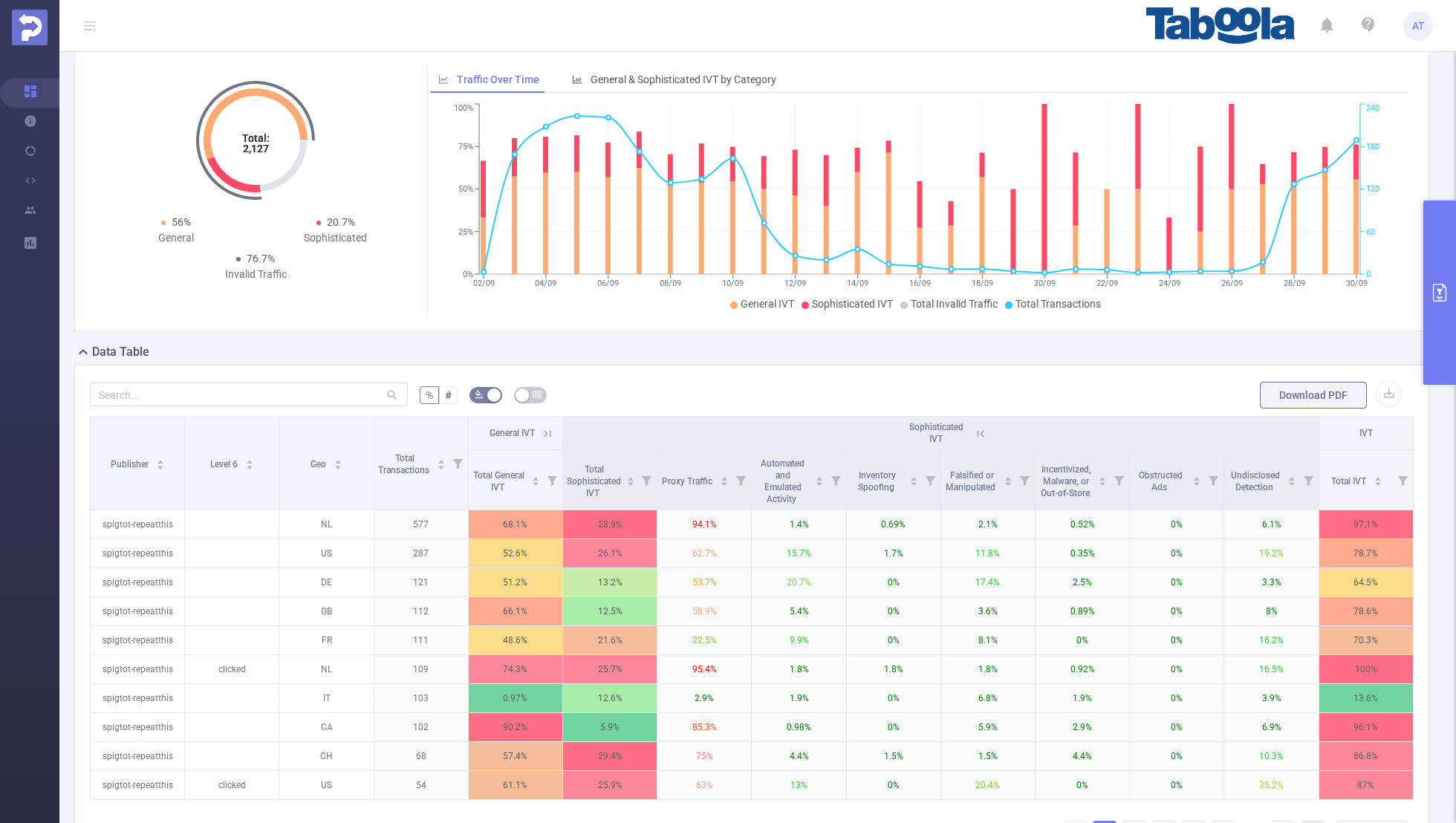
click at [549, 431] on icon at bounding box center [547, 433] width 14 height 14
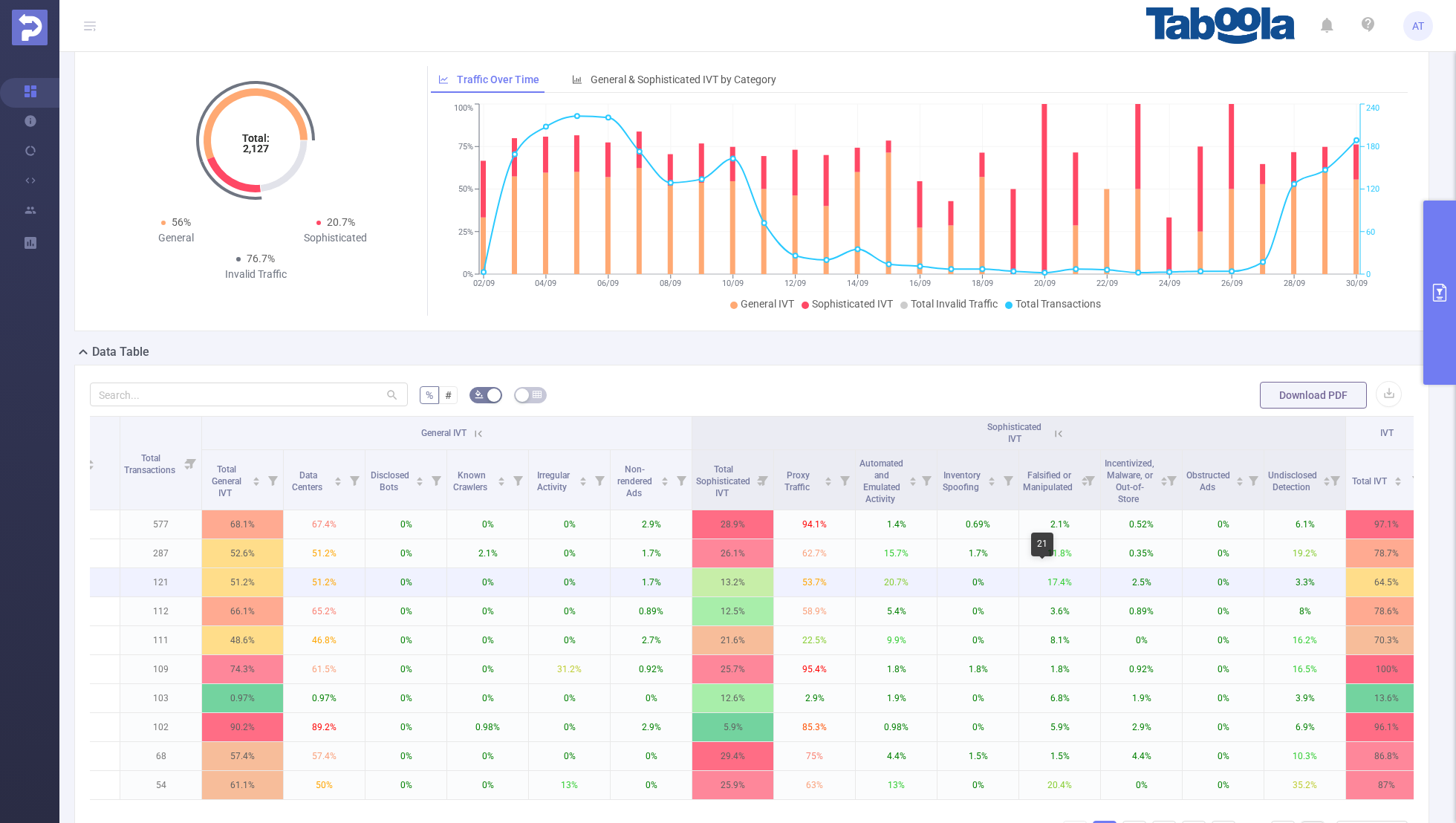
scroll to position [0, 232]
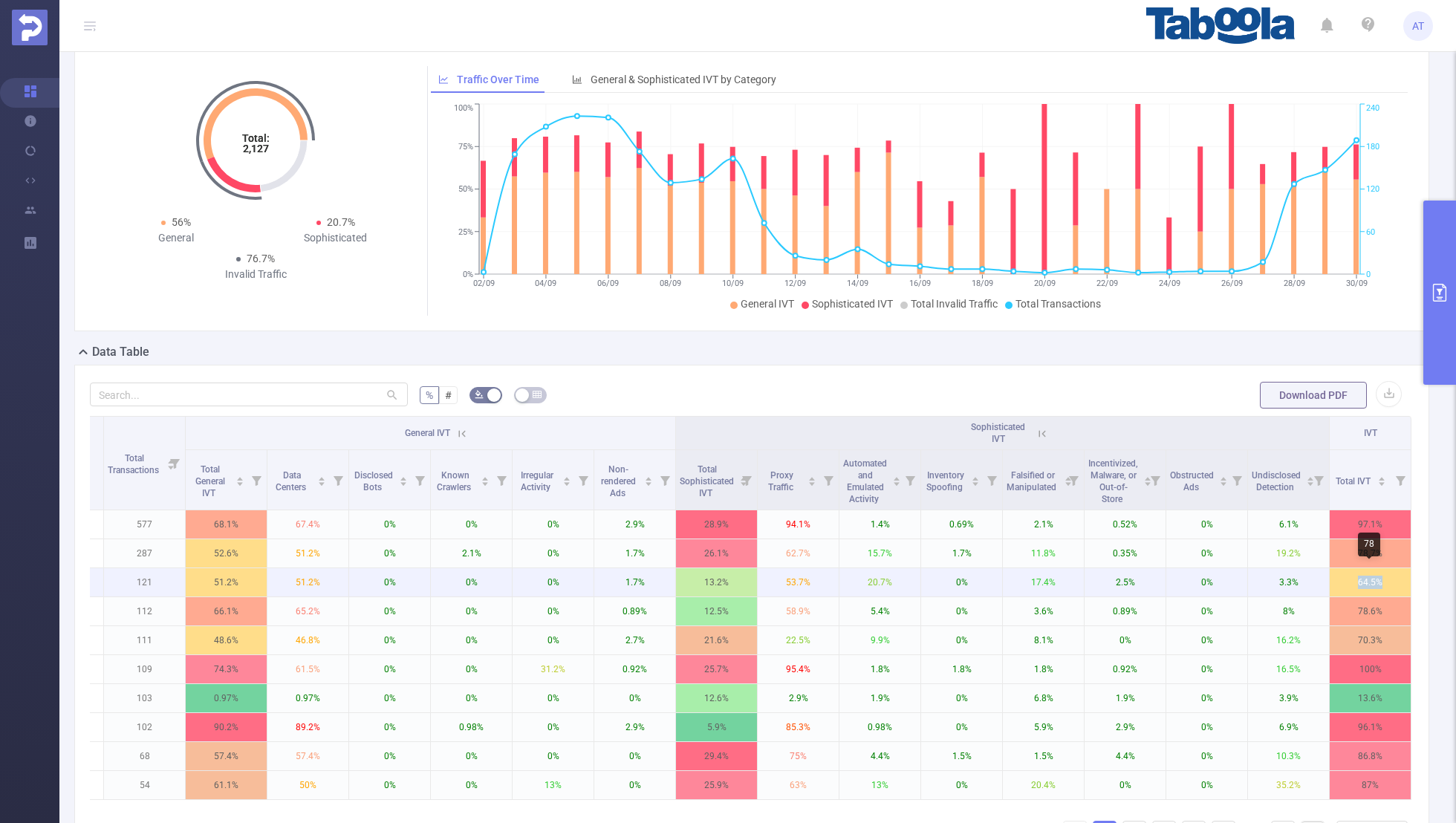
drag, startPoint x: 1387, startPoint y: 587, endPoint x: 1336, endPoint y: 587, distance: 51.0
click at [1336, 587] on p "64.5%" at bounding box center [1370, 582] width 81 height 28
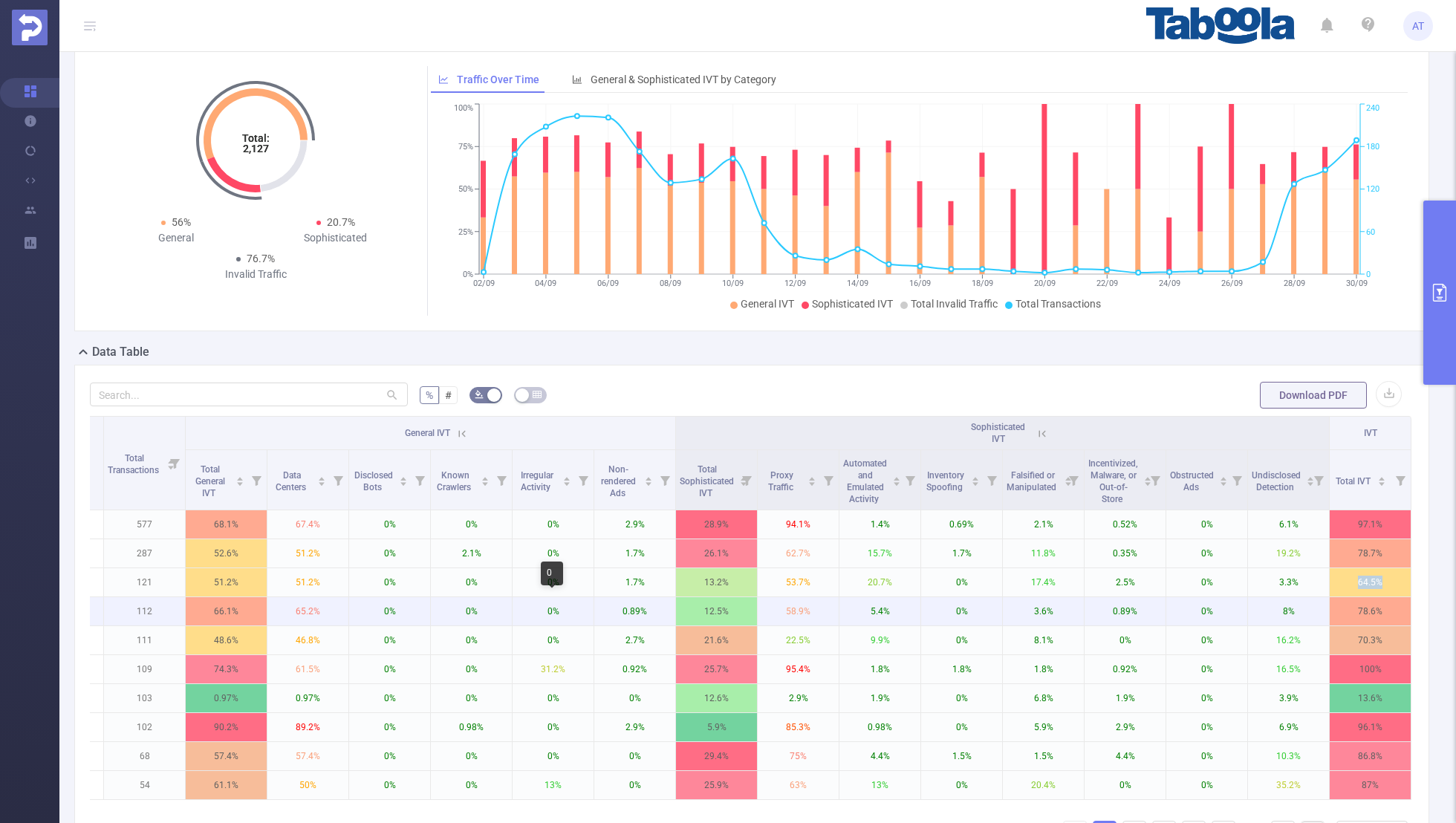
scroll to position [0, 0]
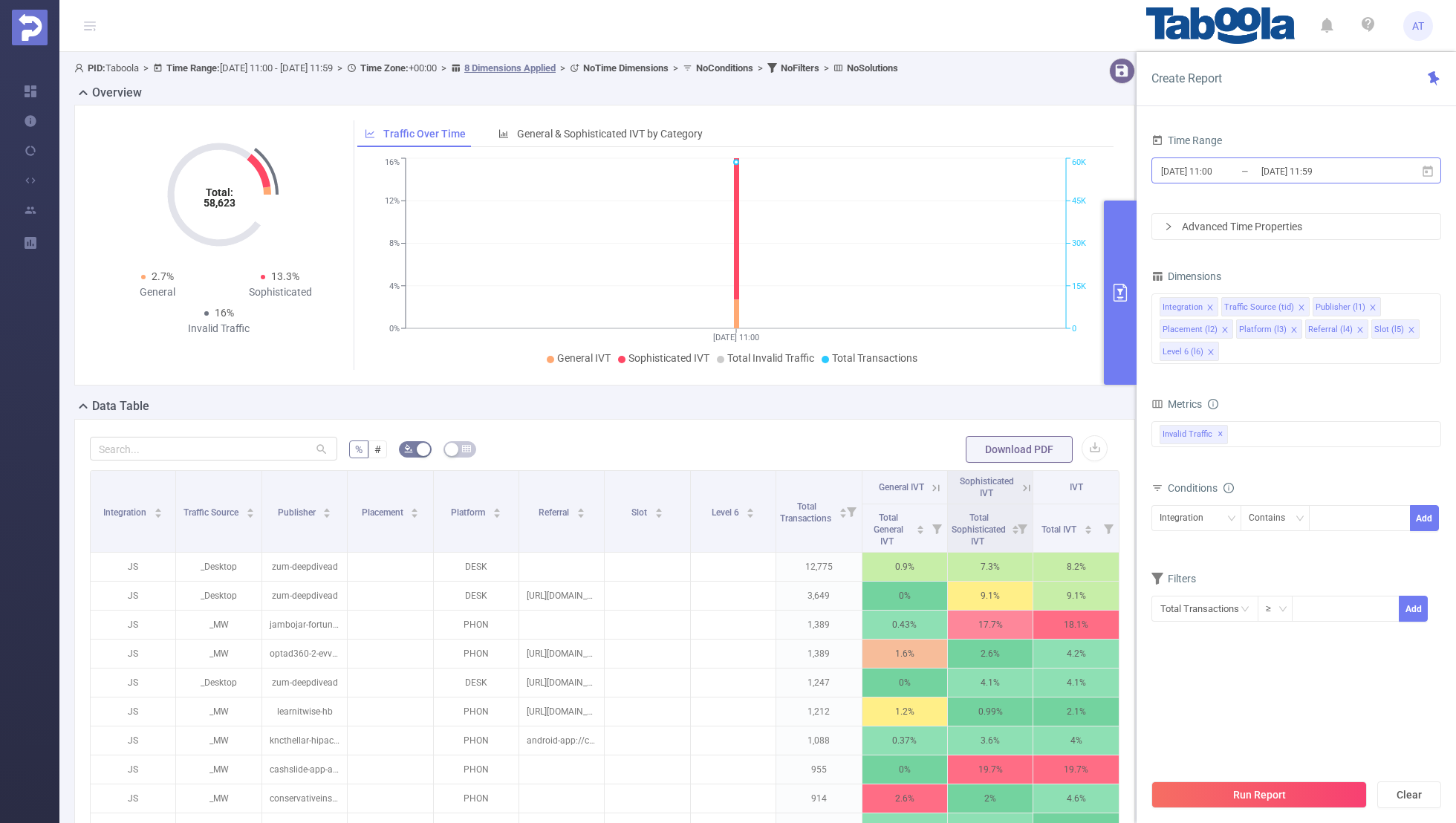
click at [1205, 168] on input "[DATE] 11:00" at bounding box center [1219, 171] width 120 height 20
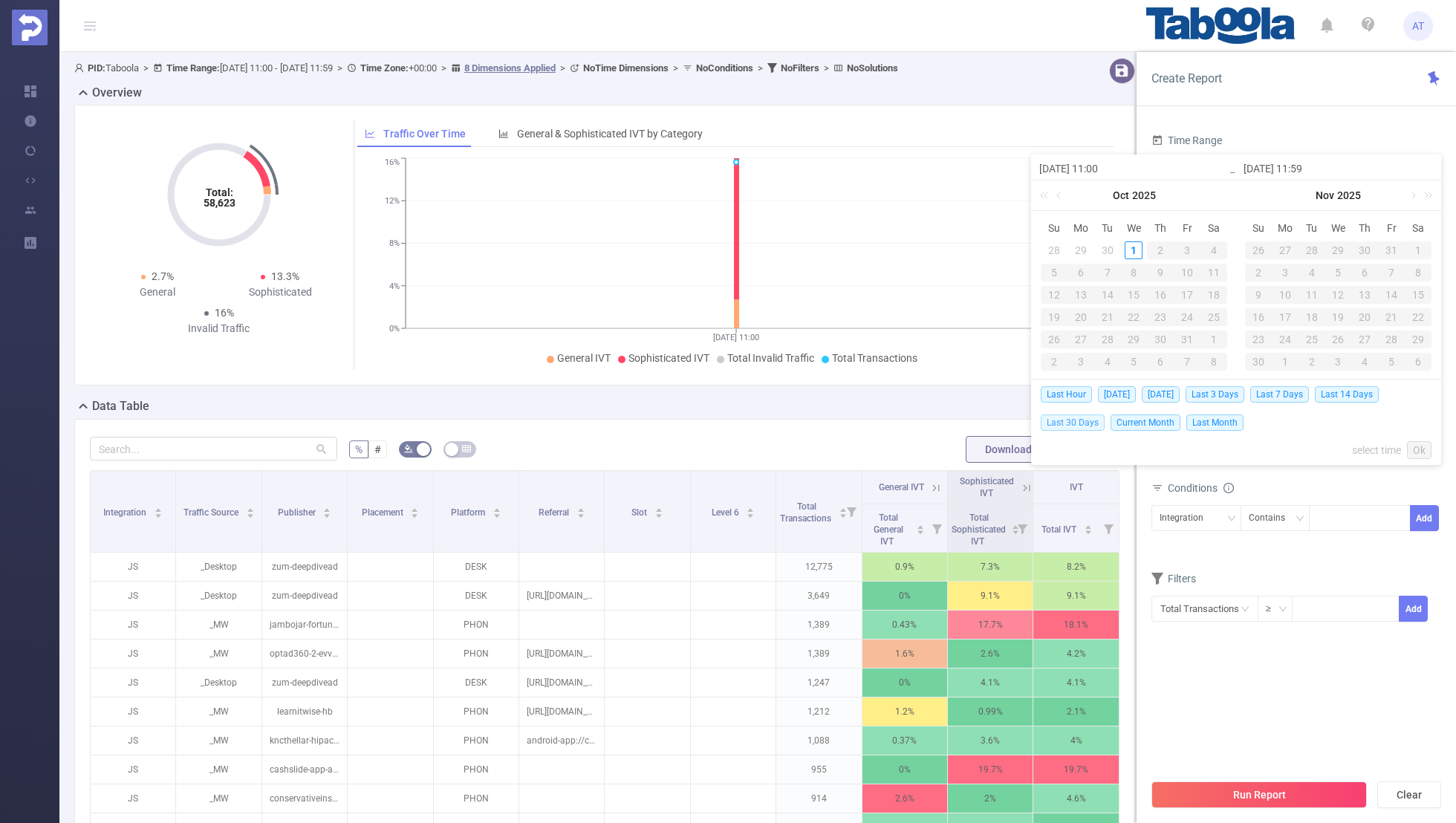
click at [1068, 420] on span "Last 30 Days" at bounding box center [1072, 423] width 64 height 16
type input "[DATE] 00:00"
type input "[DATE] 23:59"
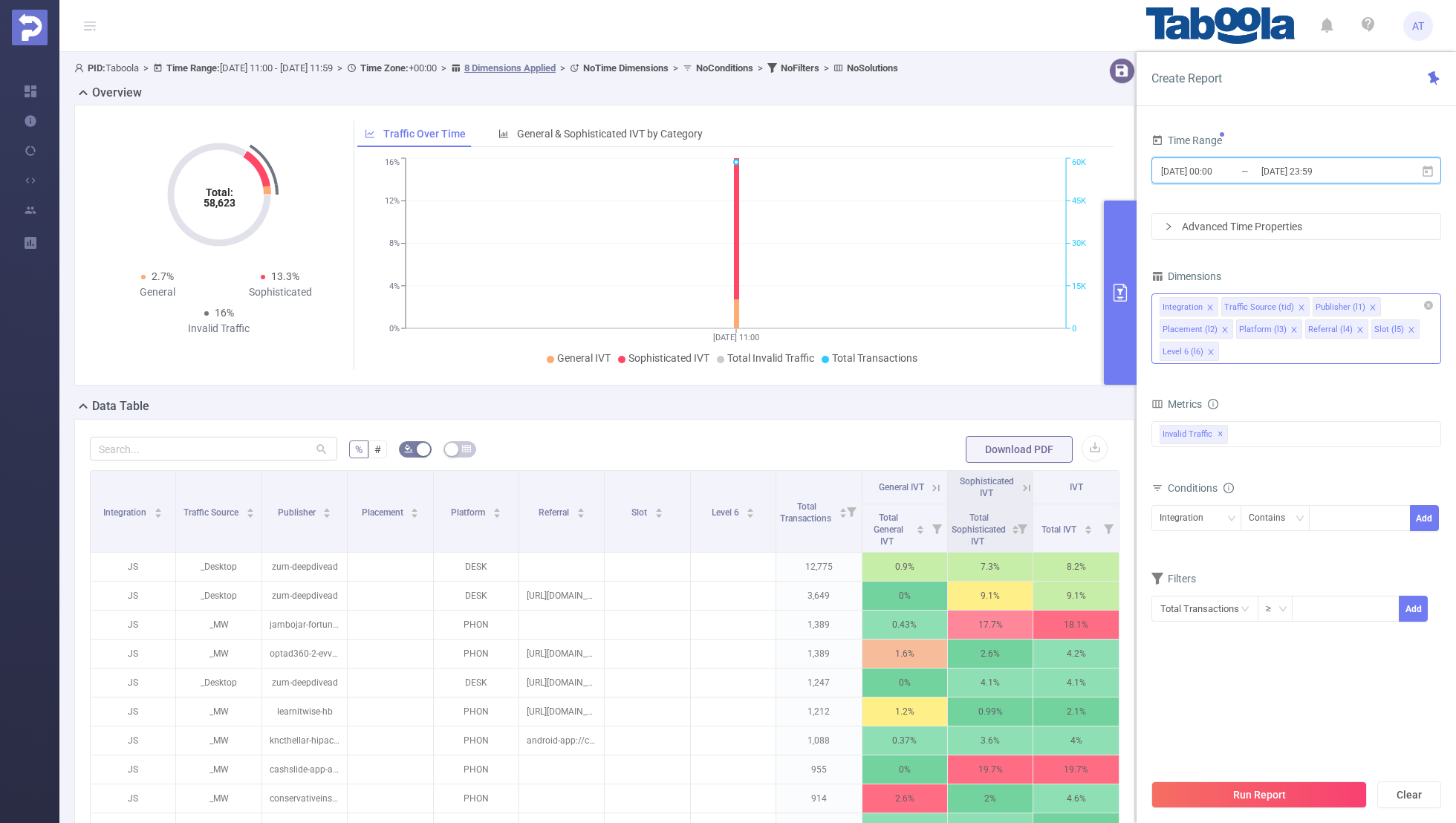
click at [1210, 308] on icon "icon: close" at bounding box center [1209, 307] width 7 height 7
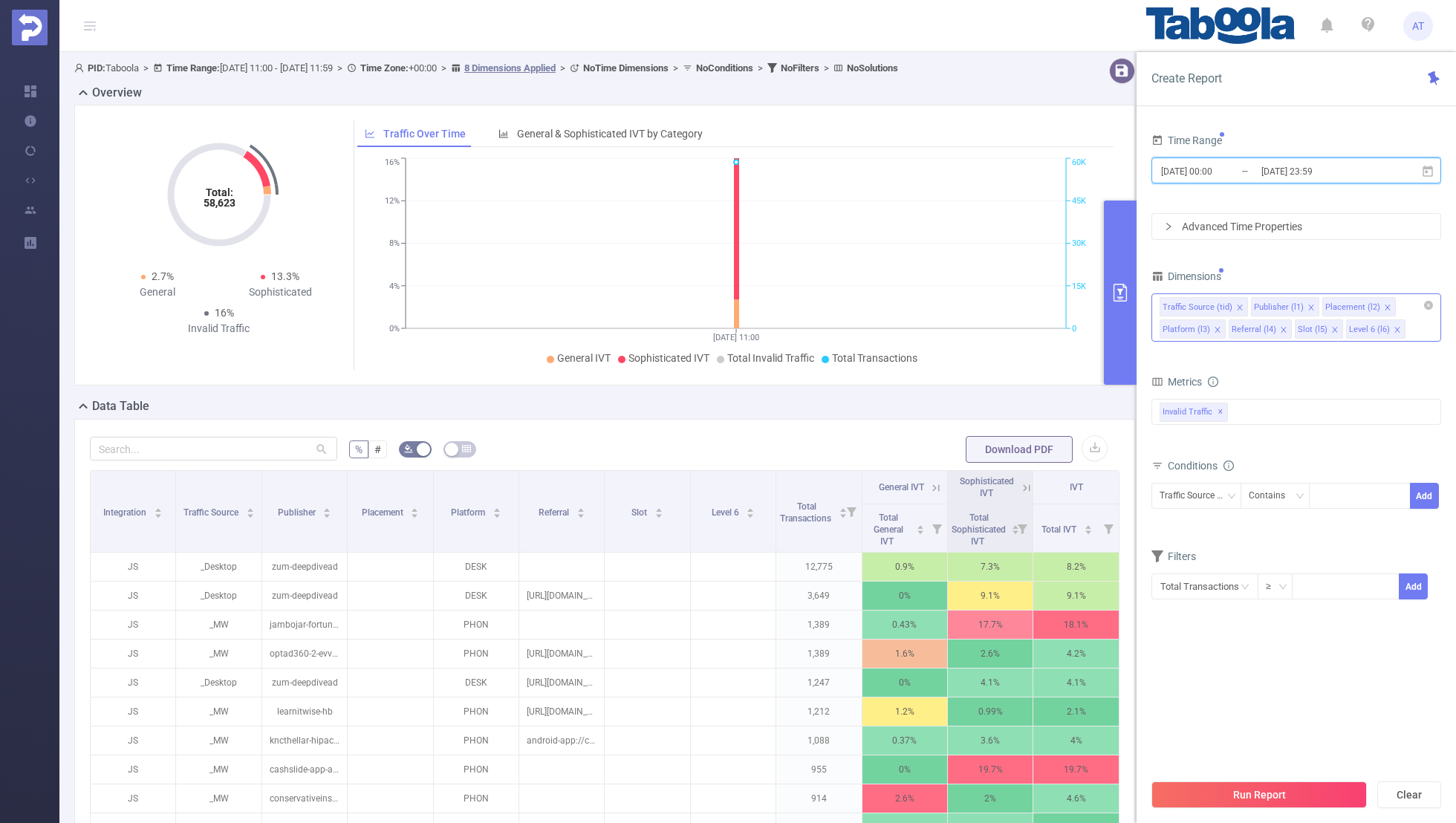
click at [1236, 304] on icon "icon: close" at bounding box center [1239, 307] width 7 height 7
click at [1292, 305] on icon "icon: close" at bounding box center [1295, 307] width 7 height 7
click at [1286, 305] on icon "icon: close" at bounding box center [1288, 307] width 5 height 5
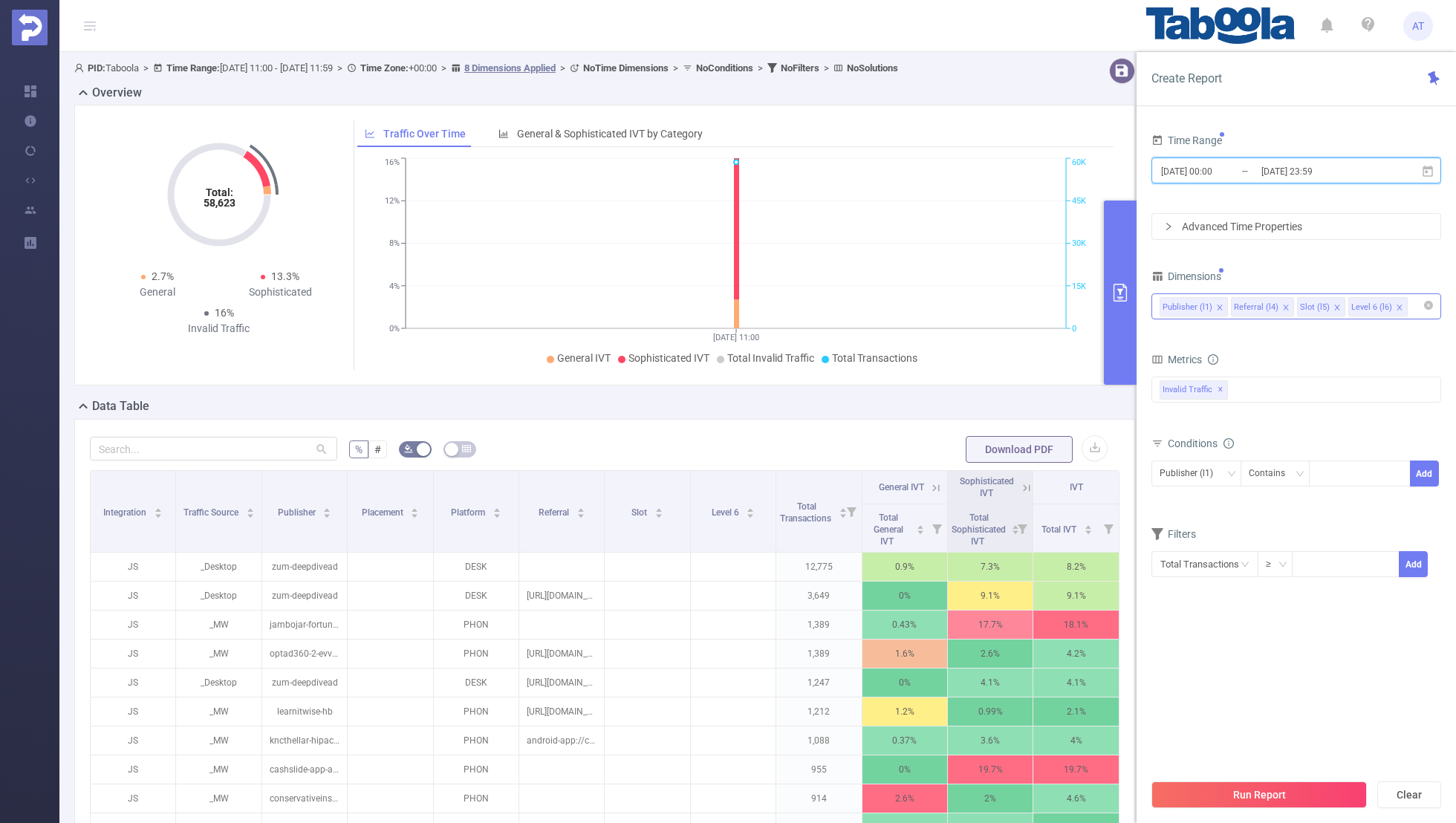
click at [1282, 304] on icon "icon: close" at bounding box center [1285, 307] width 7 height 7
click at [1267, 304] on icon "icon: close" at bounding box center [1270, 307] width 7 height 7
click at [1283, 268] on div "Dimensions" at bounding box center [1295, 278] width 290 height 24
click at [1340, 474] on div at bounding box center [1360, 474] width 86 height 24
paste input "userwave-oemnetwork3-startpage"
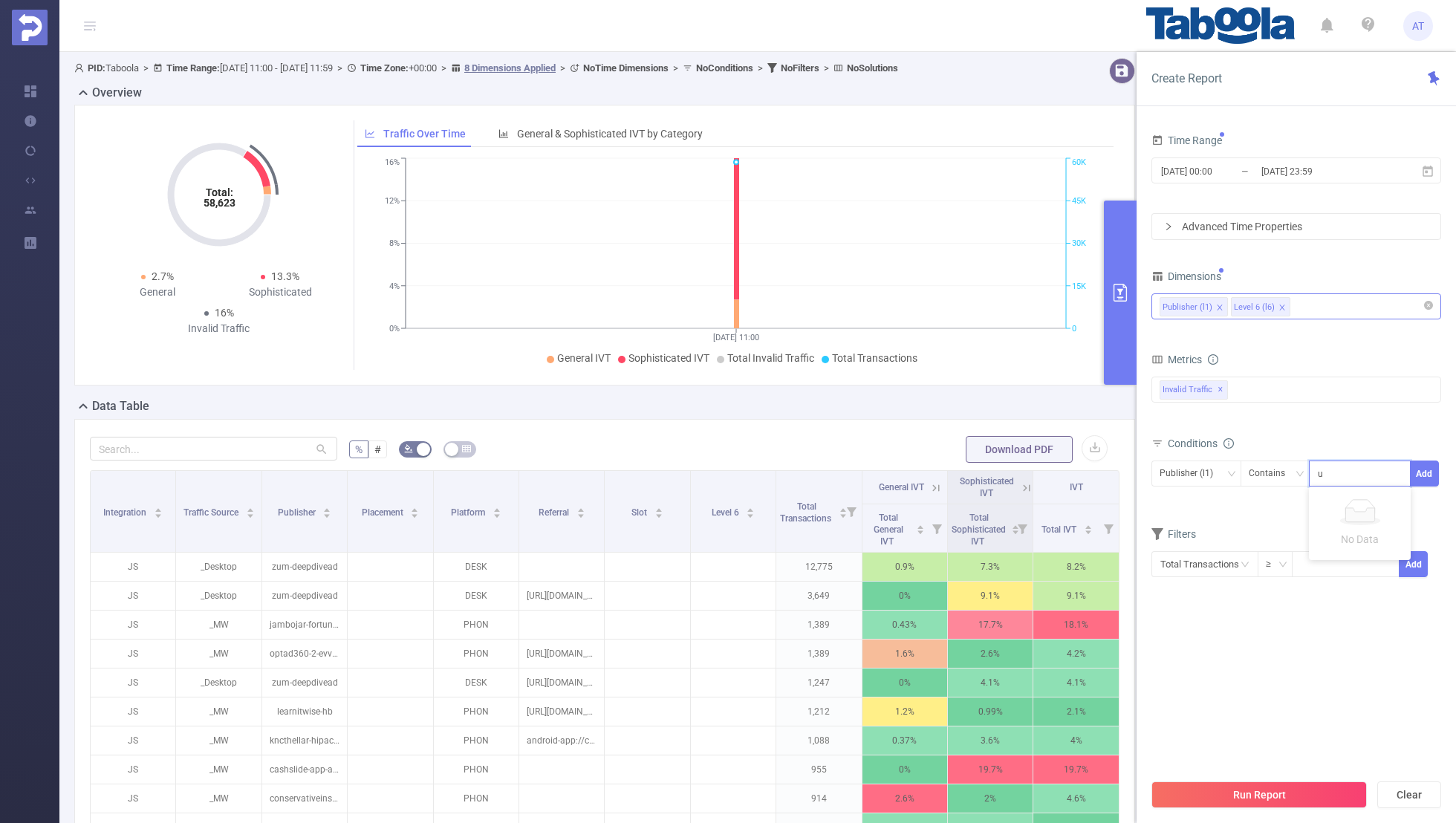
scroll to position [0, 51]
type input "userwave-oemnetwork3-startpage"
click at [1421, 470] on button "Add" at bounding box center [1425, 474] width 29 height 26
click at [1338, 544] on form "Dimensions Publisher (l1) Level 6 (l6) Metrics bp_total brand-safety brand_is_s…" at bounding box center [1295, 455] width 290 height 378
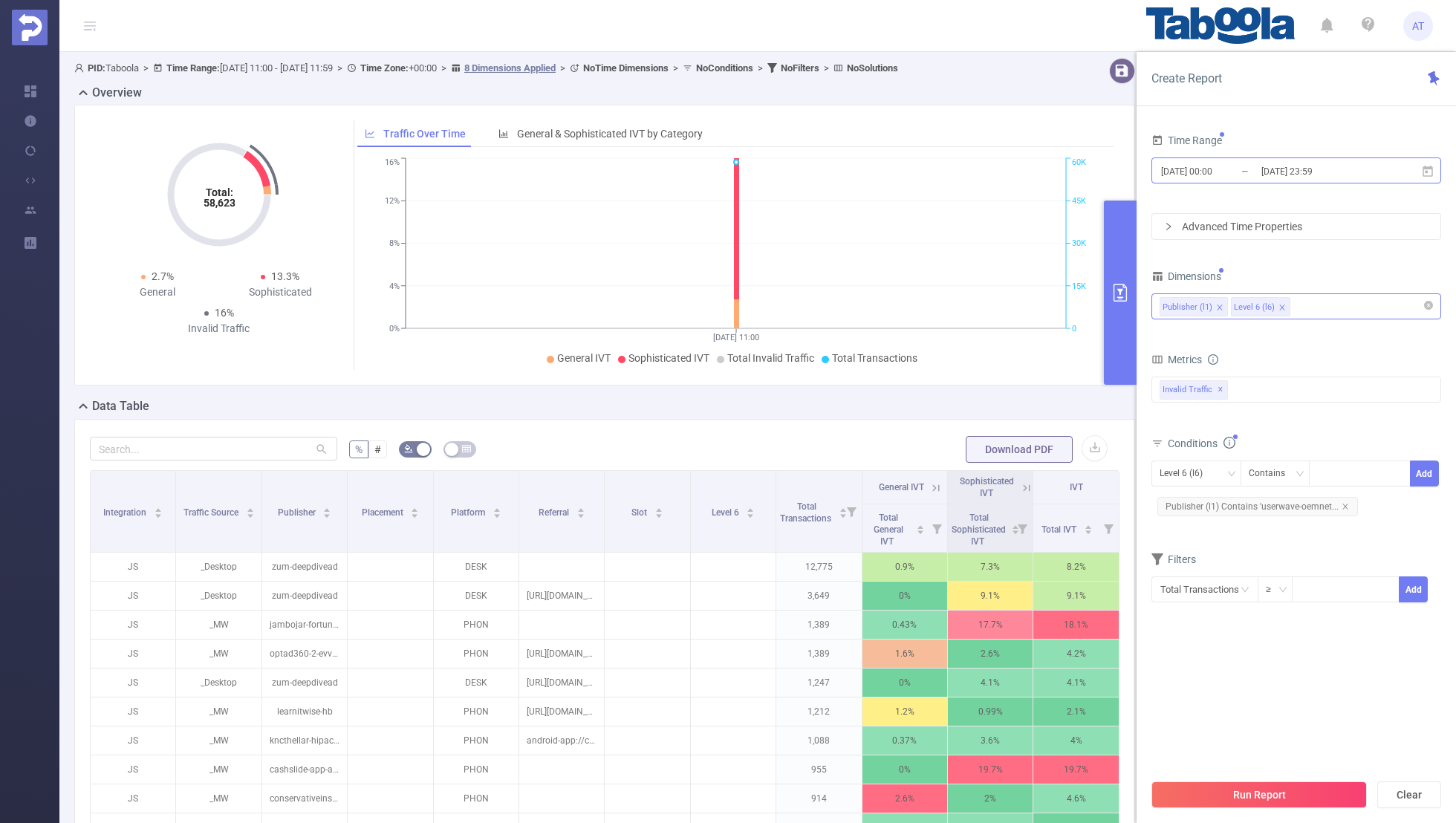
click at [1255, 169] on input "[DATE] 00:00" at bounding box center [1219, 171] width 120 height 20
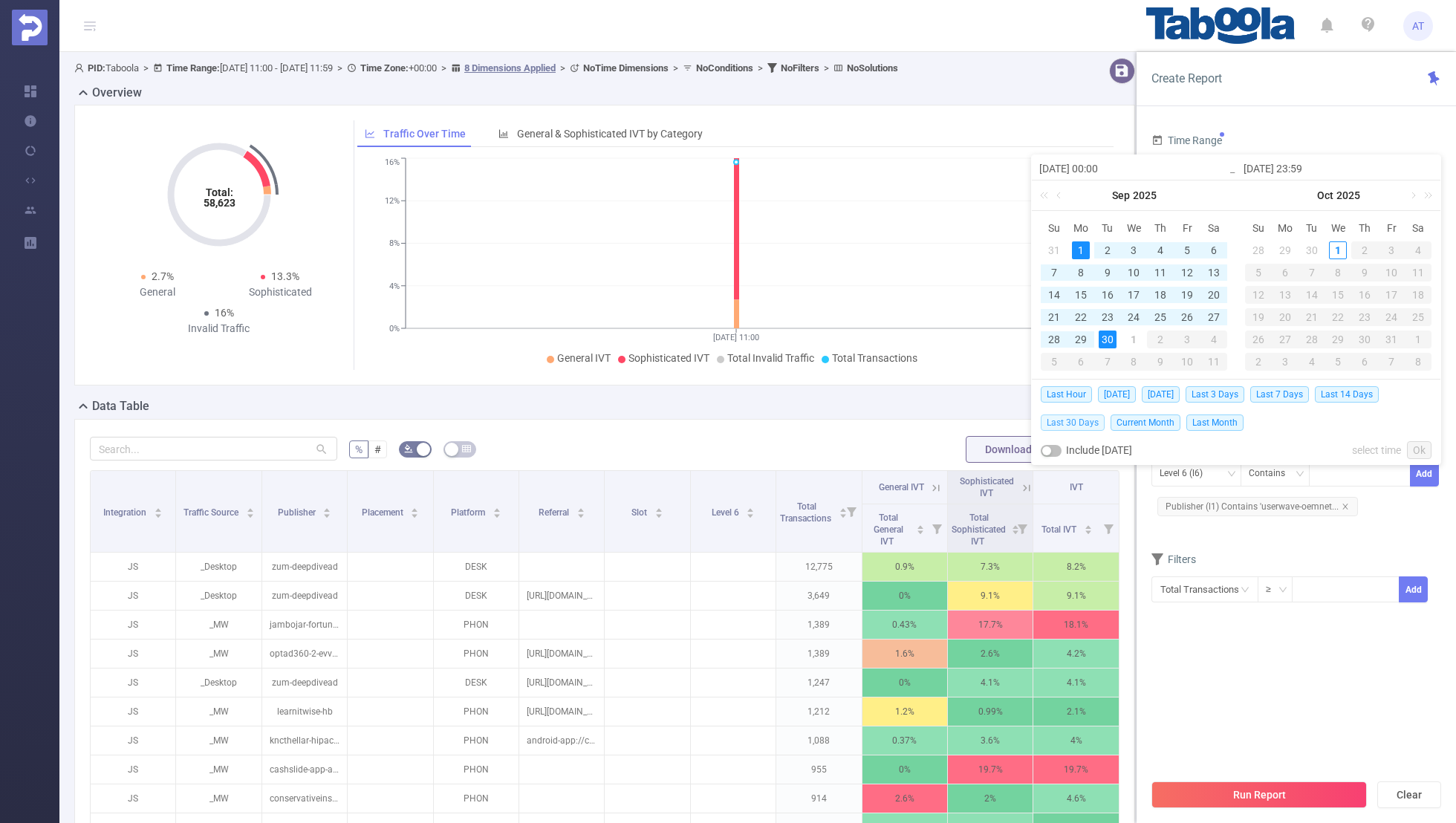
click at [1076, 420] on span "Last 30 Days" at bounding box center [1072, 423] width 64 height 16
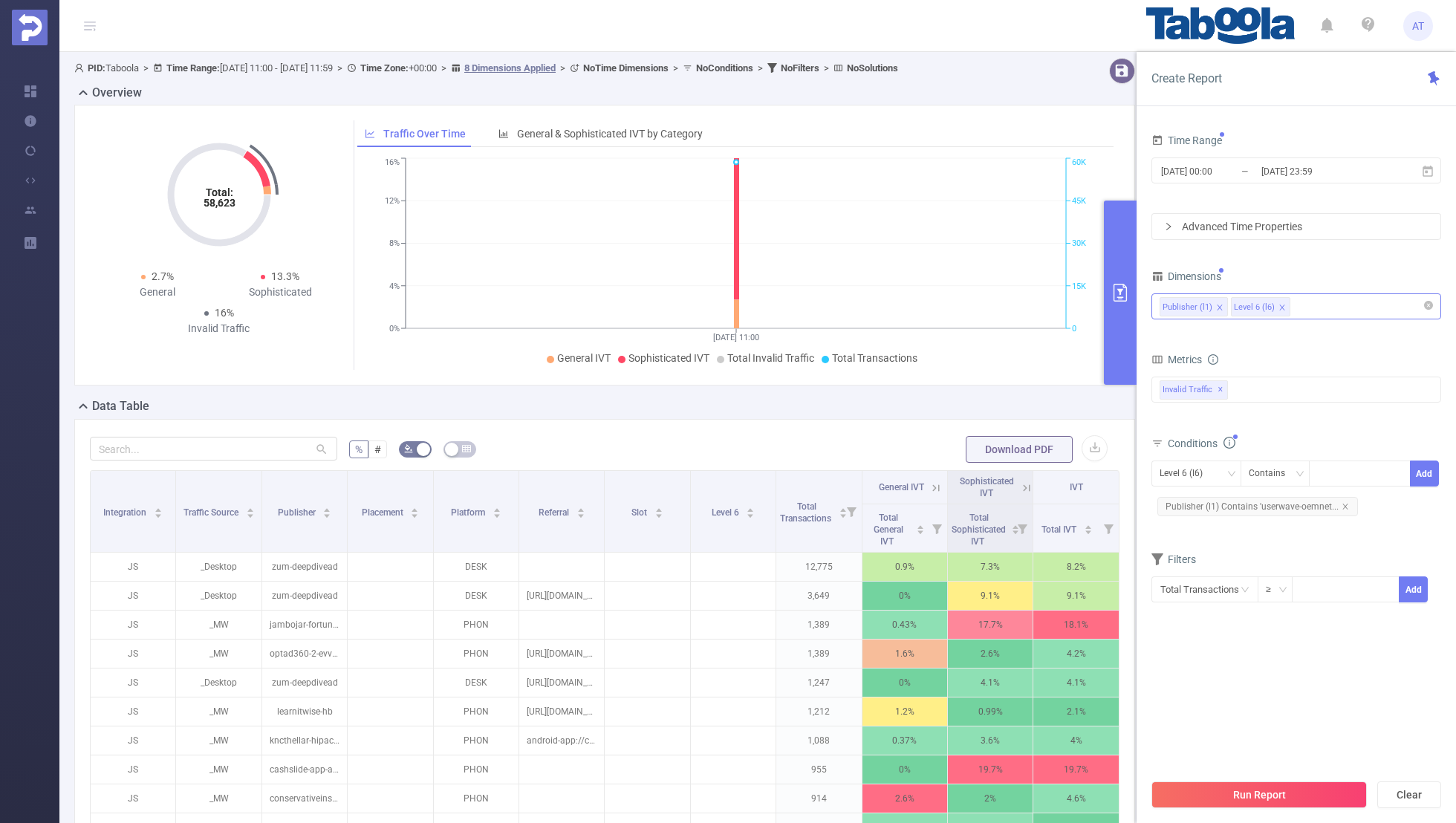
click at [1241, 659] on section "Time Range [DATE] 00:00 _ [DATE] 23:59 Advanced Time Properties Dimensions Publ…" at bounding box center [1295, 450] width 290 height 641
click at [1245, 793] on button "Run Report" at bounding box center [1258, 795] width 215 height 27
